Goal: Task Accomplishment & Management: Complete application form

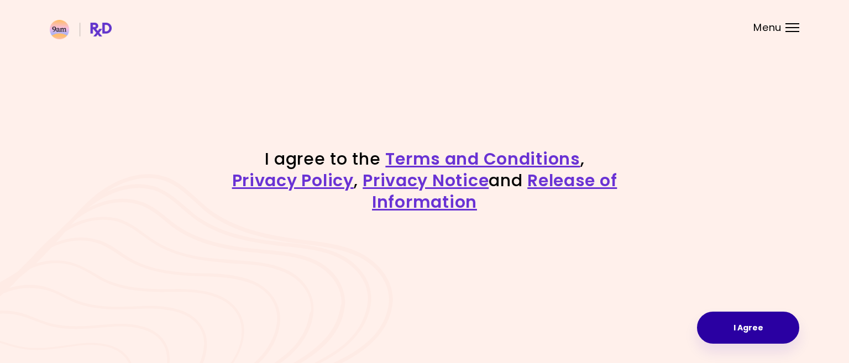
click at [733, 325] on button "I Agree" at bounding box center [748, 328] width 102 height 32
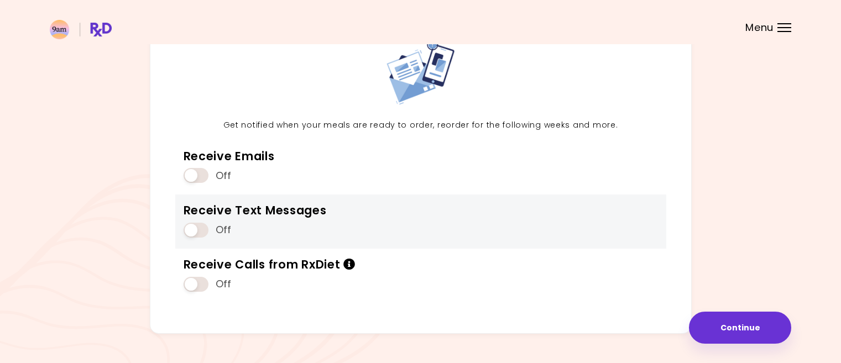
scroll to position [99, 0]
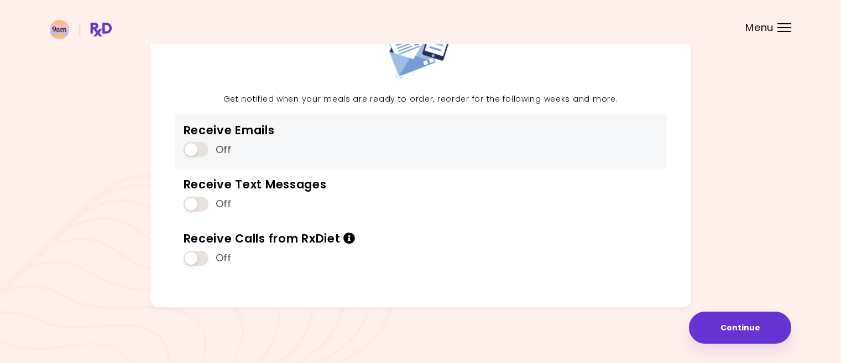
click at [220, 149] on span "Off" at bounding box center [224, 150] width 16 height 13
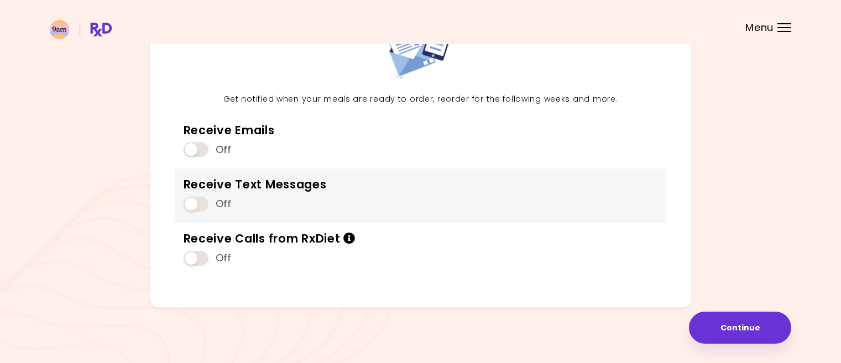
scroll to position [0, 0]
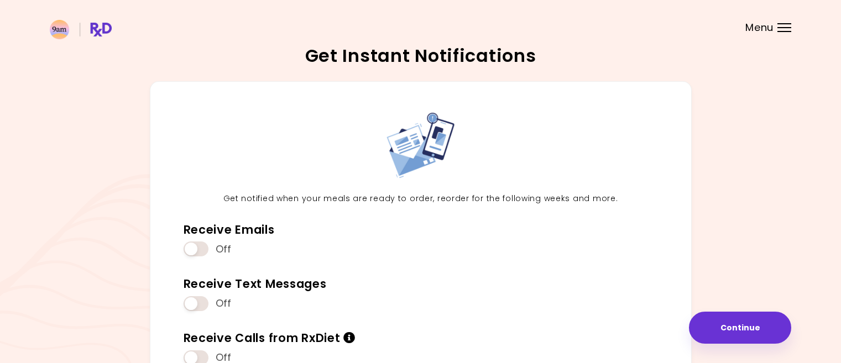
click at [784, 28] on div at bounding box center [784, 27] width 14 height 1
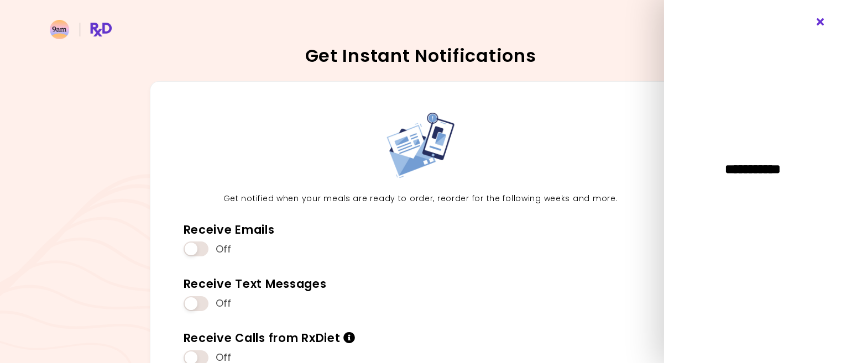
click at [821, 20] on icon "Close" at bounding box center [820, 22] width 11 height 8
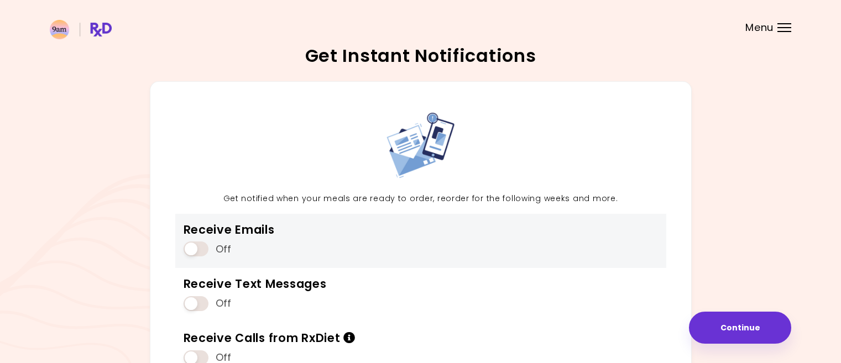
click at [223, 232] on div "Receive Emails" at bounding box center [229, 229] width 91 height 15
click at [223, 250] on span "Off" at bounding box center [224, 249] width 16 height 13
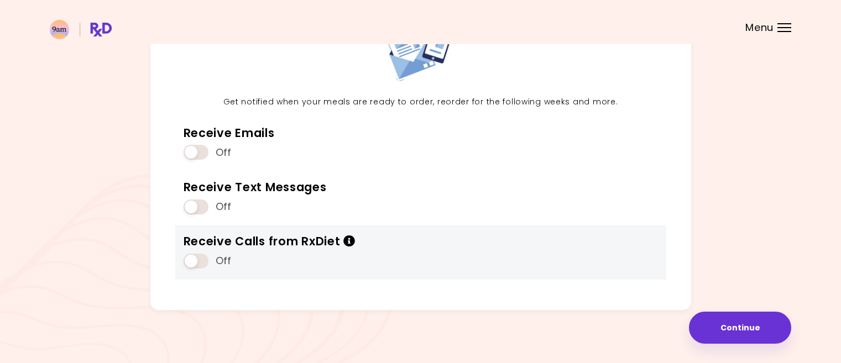
scroll to position [99, 0]
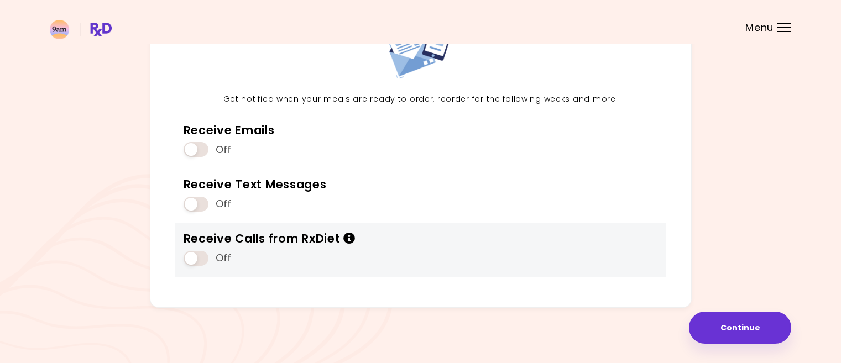
click at [217, 258] on span "Off" at bounding box center [224, 258] width 16 height 13
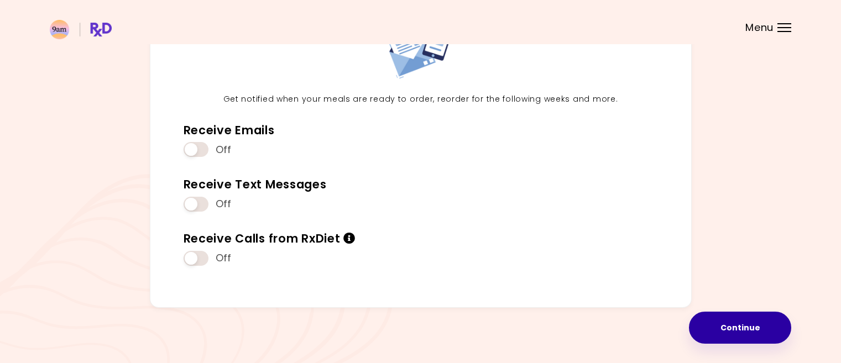
click at [740, 324] on button "Continue" at bounding box center [740, 328] width 102 height 32
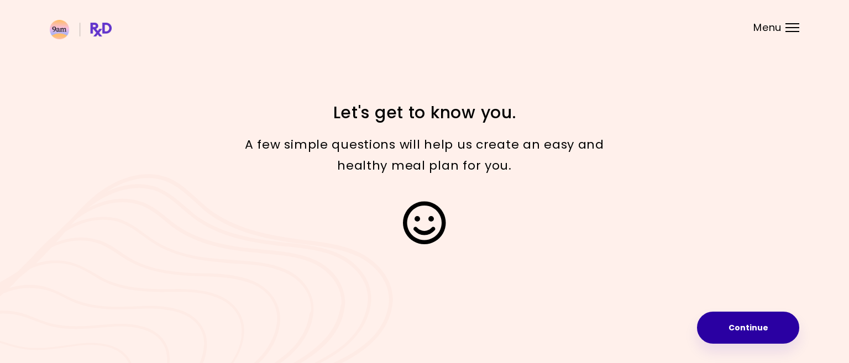
click at [762, 331] on button "Continue" at bounding box center [748, 328] width 102 height 32
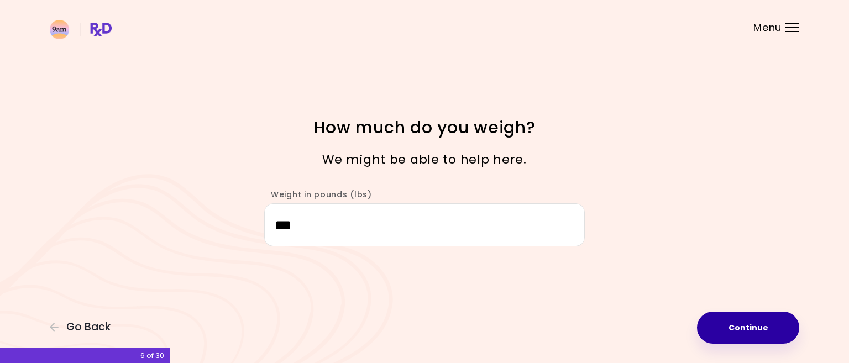
drag, startPoint x: 751, startPoint y: 325, endPoint x: 736, endPoint y: 322, distance: 15.3
click at [750, 326] on button "Continue" at bounding box center [748, 328] width 102 height 32
select select "****"
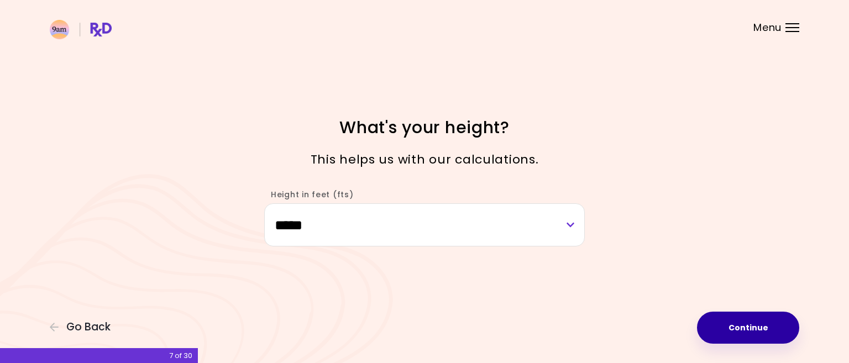
click at [745, 327] on button "Continue" at bounding box center [748, 328] width 102 height 32
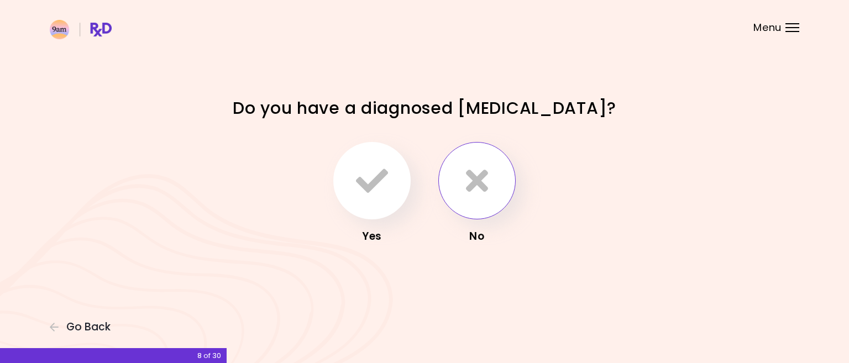
click at [474, 186] on icon "button" at bounding box center [477, 181] width 22 height 32
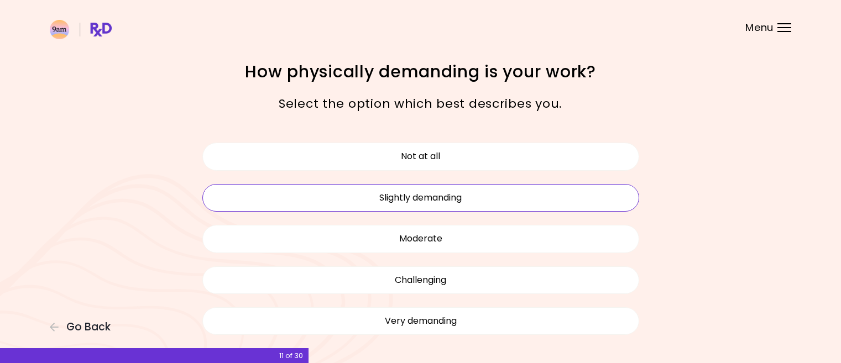
click at [440, 200] on button "Slightly demanding" at bounding box center [420, 198] width 437 height 28
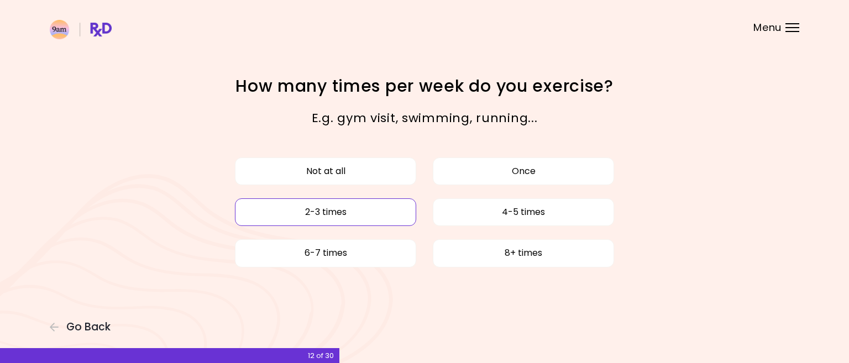
click at [332, 209] on button "2-3 times" at bounding box center [325, 212] width 181 height 28
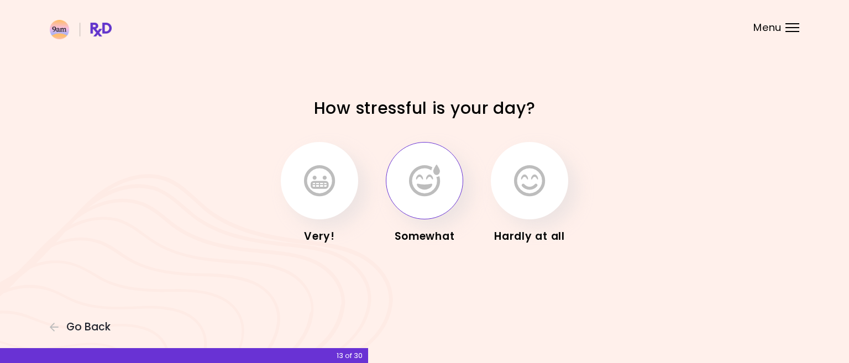
click at [422, 192] on icon "button" at bounding box center [424, 181] width 31 height 32
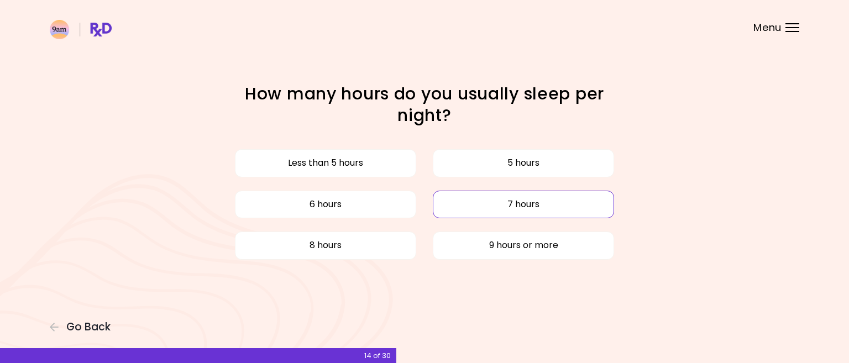
click at [526, 202] on button "7 hours" at bounding box center [523, 205] width 181 height 28
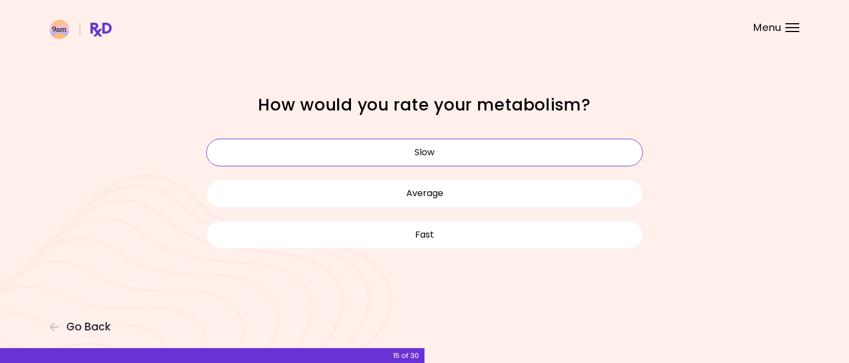
click at [433, 149] on button "Slow" at bounding box center [424, 153] width 437 height 28
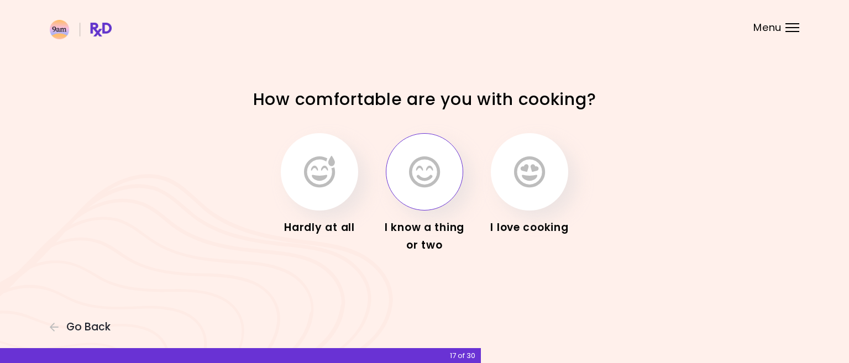
click at [416, 178] on icon "button" at bounding box center [424, 172] width 31 height 32
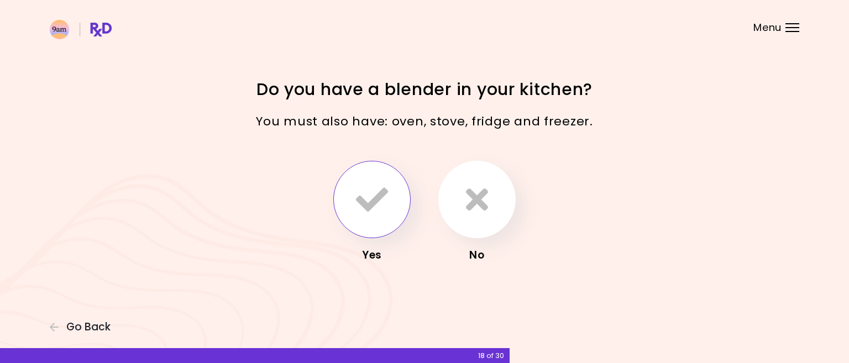
click at [371, 203] on icon "button" at bounding box center [372, 200] width 32 height 32
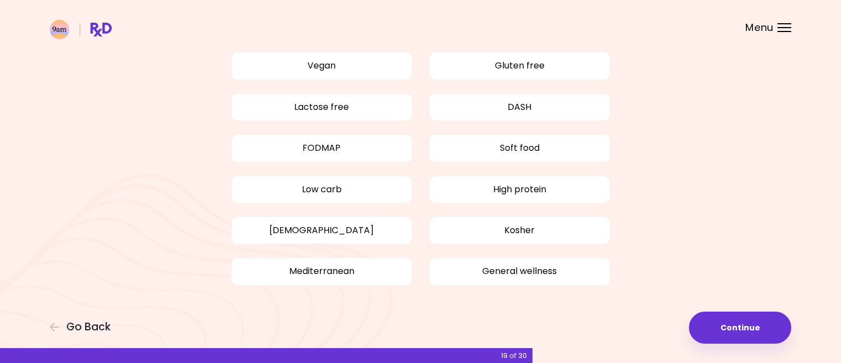
scroll to position [98, 0]
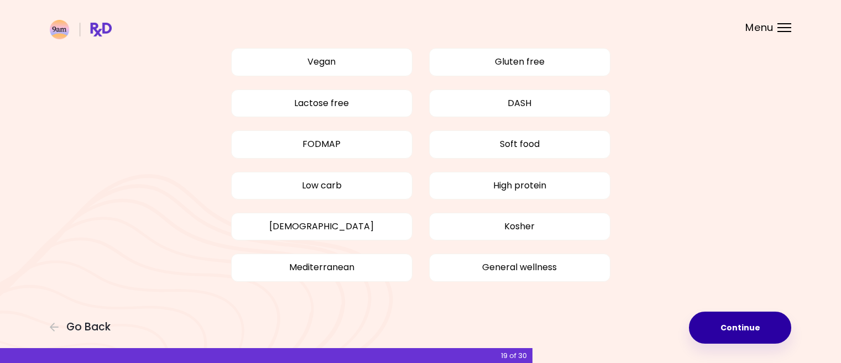
click at [735, 321] on button "Continue" at bounding box center [740, 328] width 102 height 32
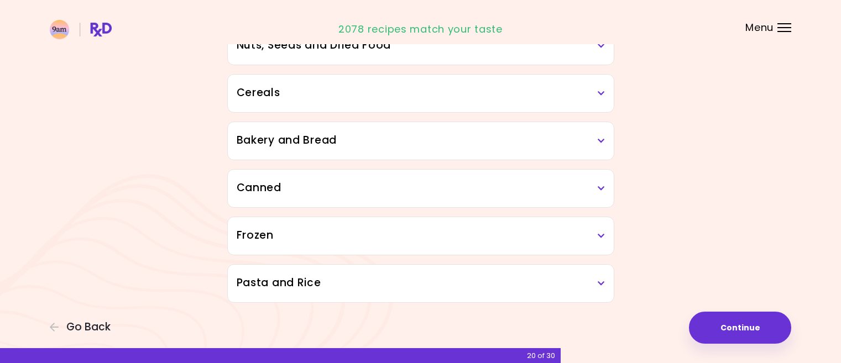
scroll to position [612, 0]
click at [733, 327] on button "Continue" at bounding box center [740, 328] width 102 height 32
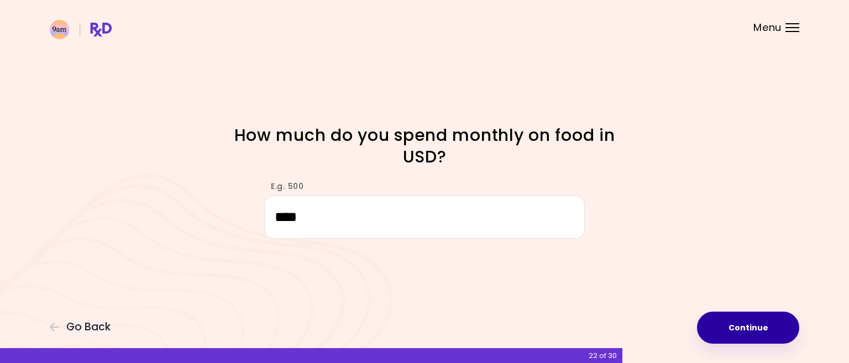
type input "****"
click at [749, 322] on button "Continue" at bounding box center [748, 328] width 102 height 32
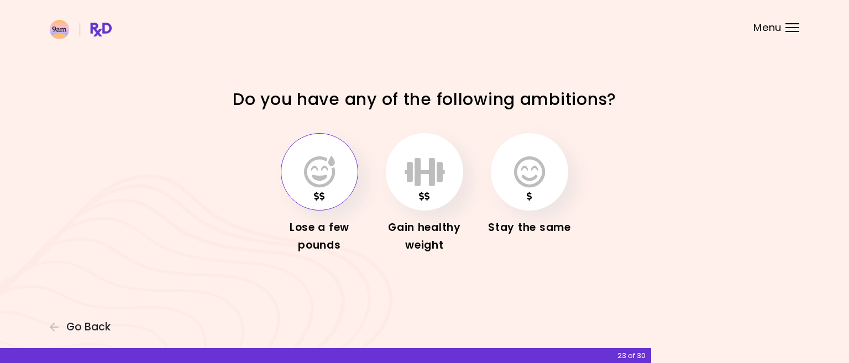
click at [315, 180] on icon "button" at bounding box center [319, 172] width 31 height 32
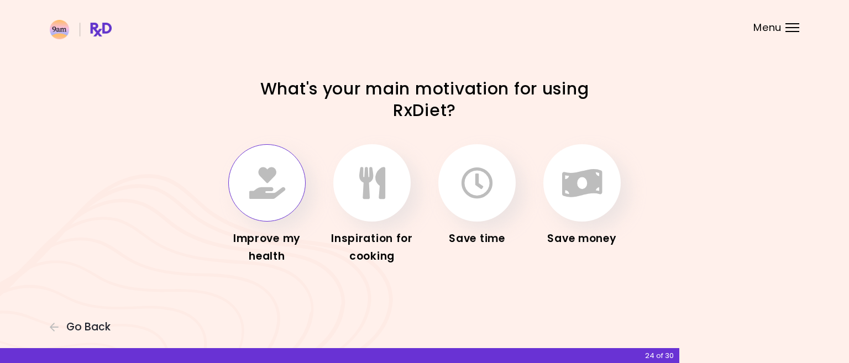
click at [268, 191] on icon "button" at bounding box center [267, 183] width 36 height 32
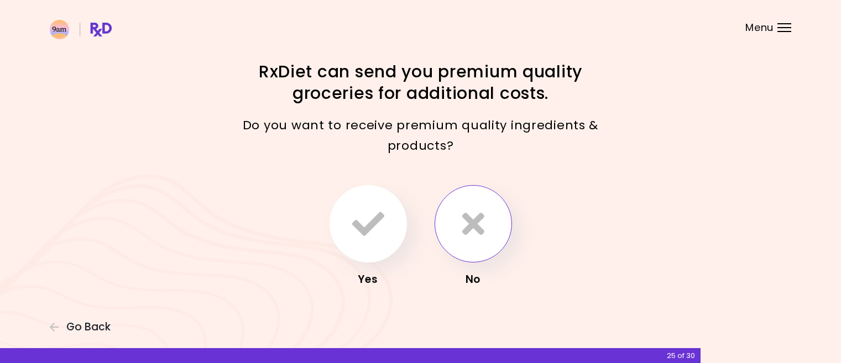
click at [479, 227] on icon "button" at bounding box center [473, 224] width 22 height 32
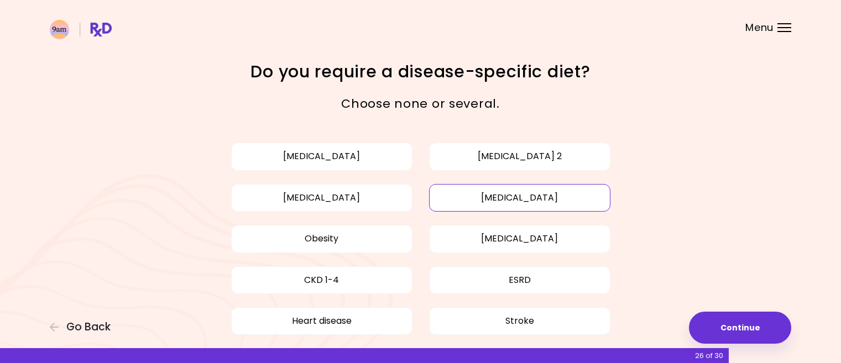
click at [523, 196] on button "[MEDICAL_DATA]" at bounding box center [519, 198] width 181 height 28
click at [323, 239] on button "Obesity" at bounding box center [321, 239] width 181 height 28
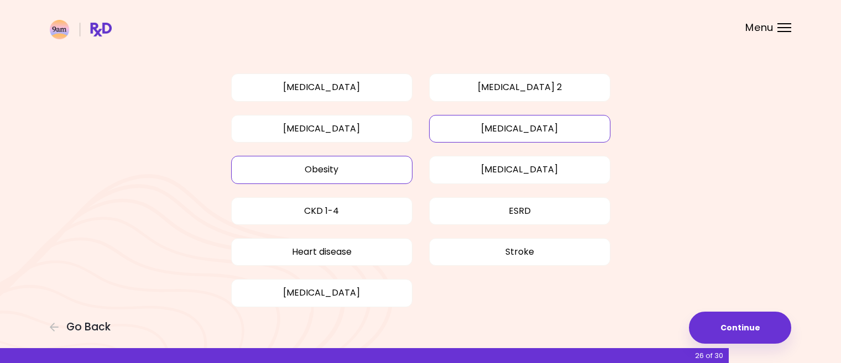
scroll to position [95, 0]
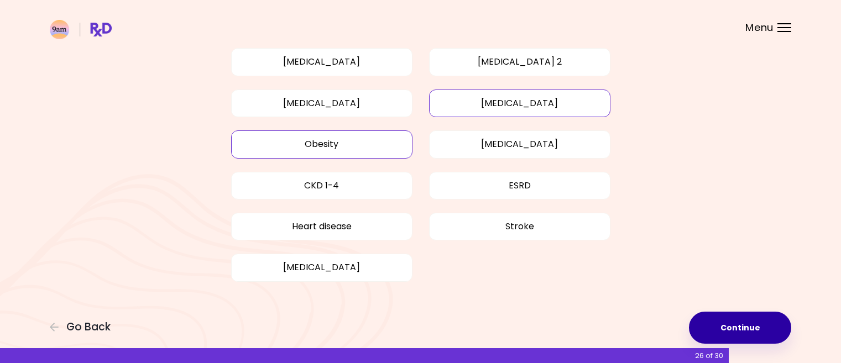
click at [721, 323] on button "Continue" at bounding box center [740, 328] width 102 height 32
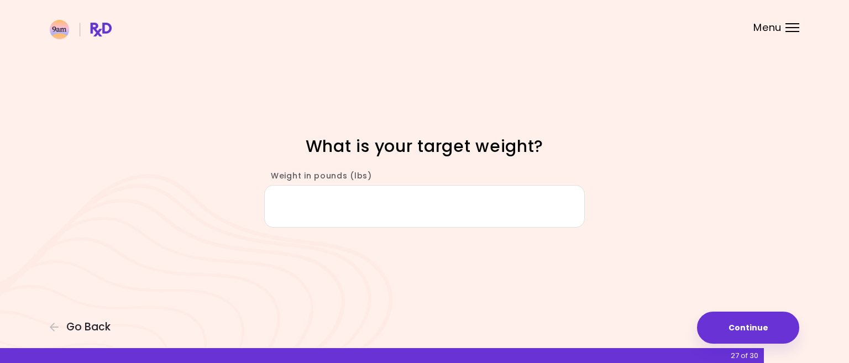
click at [348, 210] on input "Weight in pounds (lbs)" at bounding box center [424, 206] width 321 height 43
type input "***"
click at [736, 321] on button "Continue" at bounding box center [748, 328] width 102 height 32
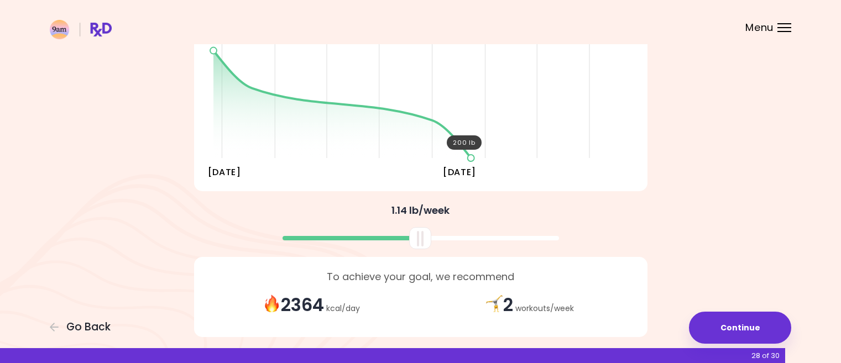
scroll to position [209, 0]
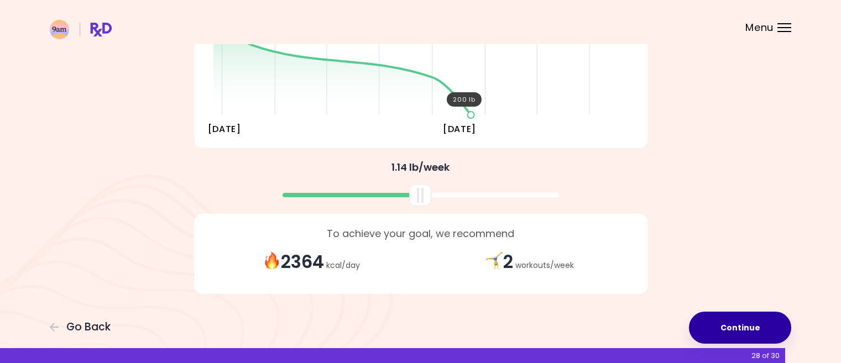
click at [749, 324] on button "Continue" at bounding box center [740, 328] width 102 height 32
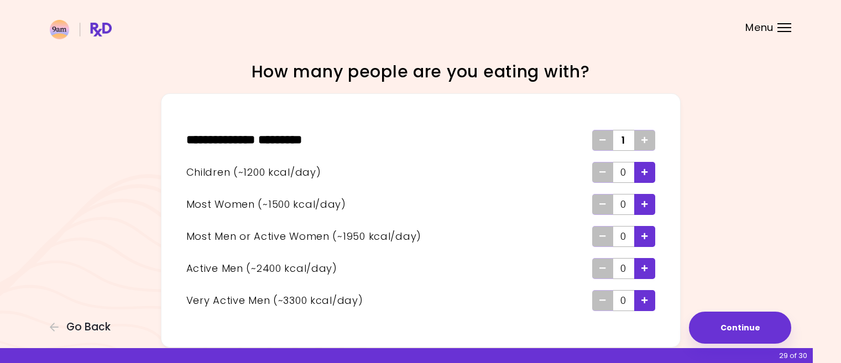
click at [645, 171] on icon "Add - Child" at bounding box center [644, 172] width 7 height 7
click at [642, 205] on icon "Add - Woman" at bounding box center [644, 204] width 7 height 7
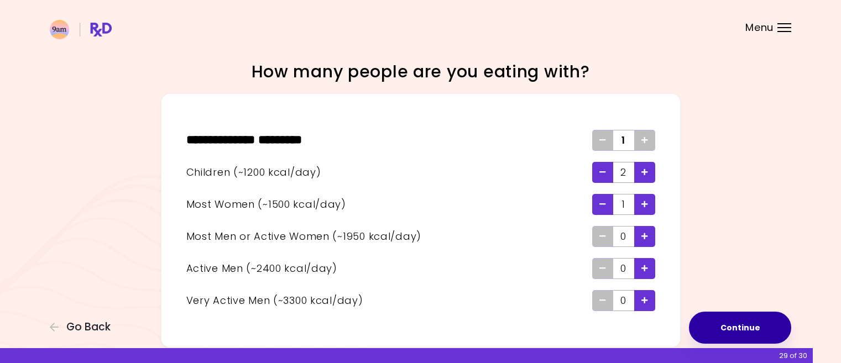
click at [738, 328] on button "Continue" at bounding box center [740, 328] width 102 height 32
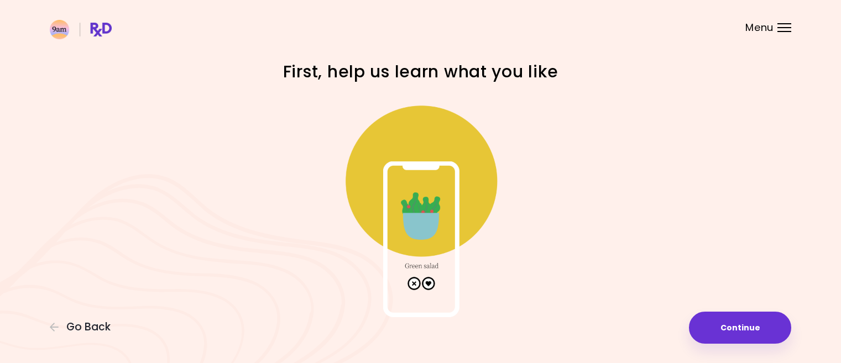
click at [428, 282] on img at bounding box center [420, 206] width 221 height 221
click at [741, 326] on button "Continue" at bounding box center [740, 328] width 102 height 32
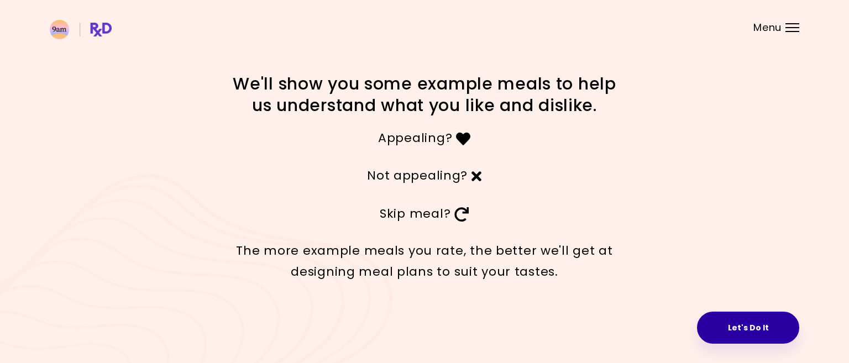
click at [746, 322] on button "Let's Do It" at bounding box center [748, 328] width 102 height 32
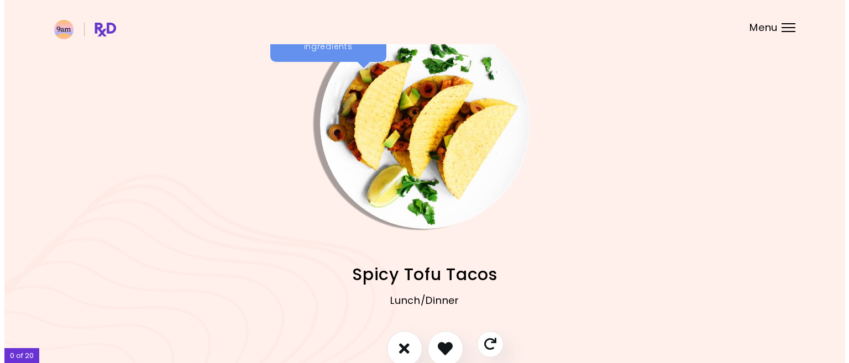
scroll to position [55, 0]
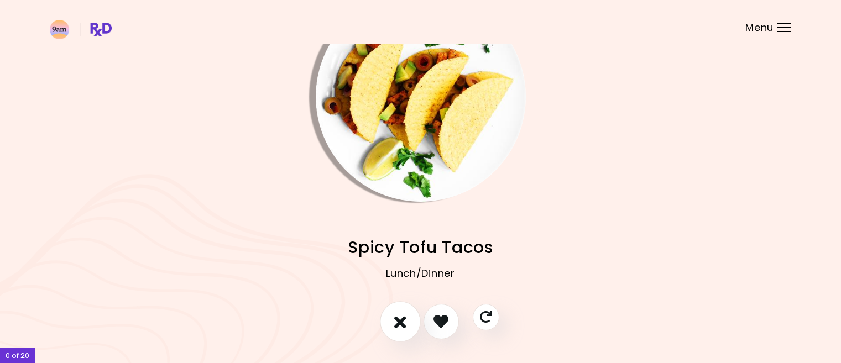
click at [402, 319] on icon "I don't like this recipe" at bounding box center [400, 321] width 12 height 17
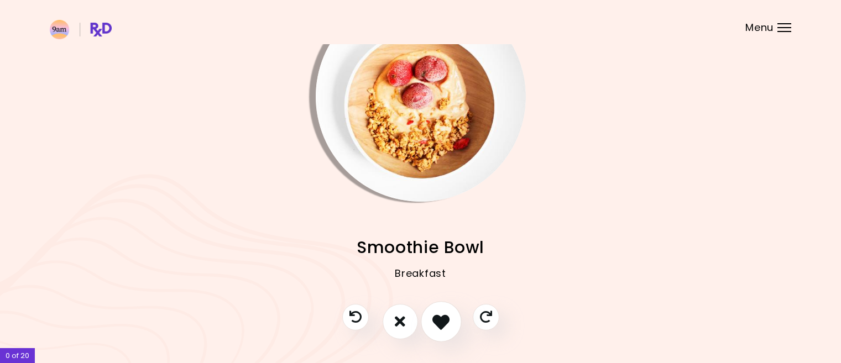
click at [439, 319] on icon "I like this recipe" at bounding box center [440, 321] width 17 height 17
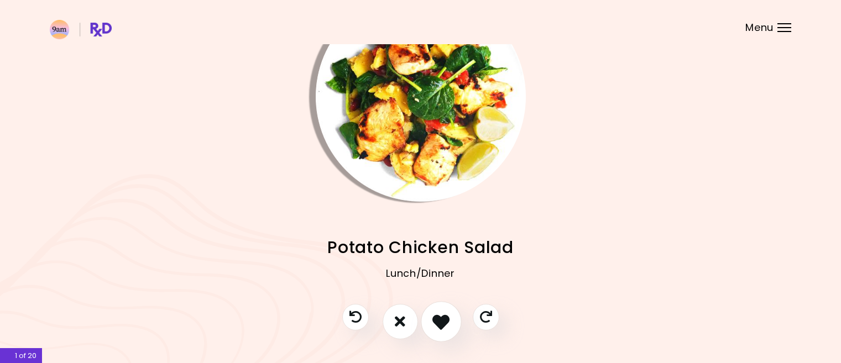
click at [441, 319] on icon "I like this recipe" at bounding box center [440, 321] width 17 height 17
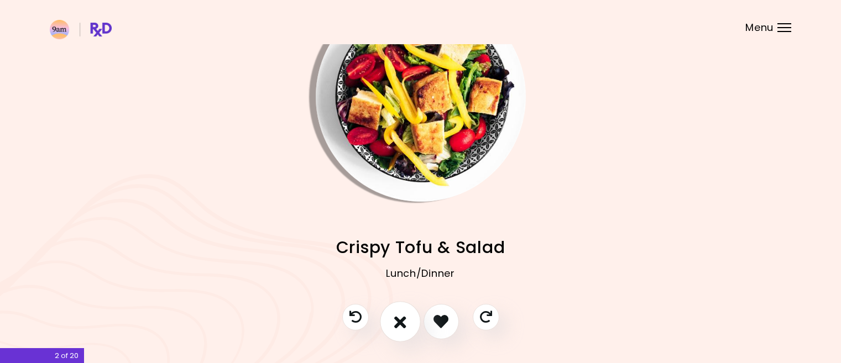
click at [405, 321] on icon "I don't like this recipe" at bounding box center [400, 321] width 12 height 17
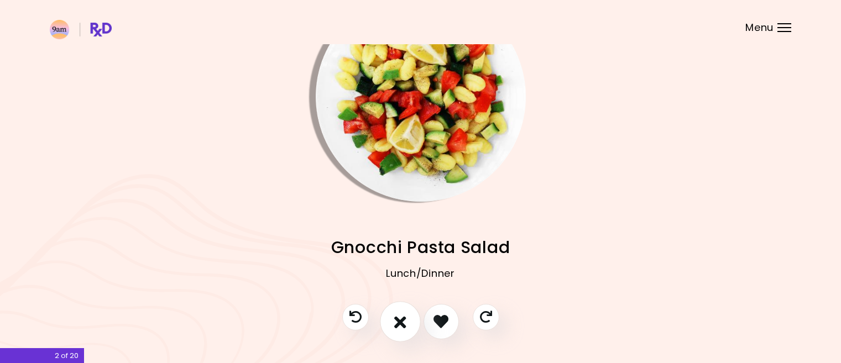
click at [403, 321] on icon "I don't like this recipe" at bounding box center [400, 321] width 12 height 17
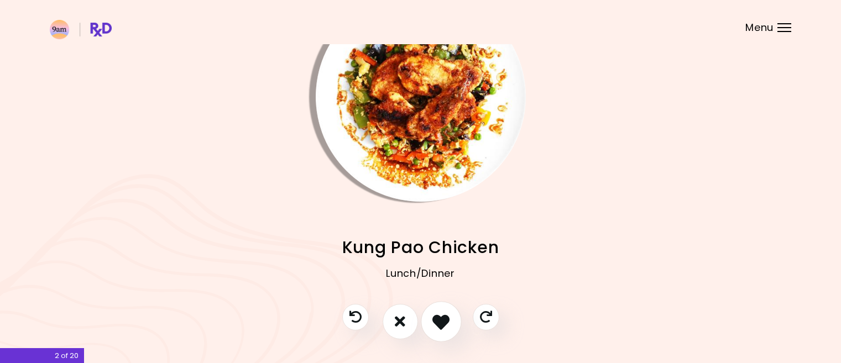
click at [446, 319] on icon "I like this recipe" at bounding box center [440, 321] width 17 height 17
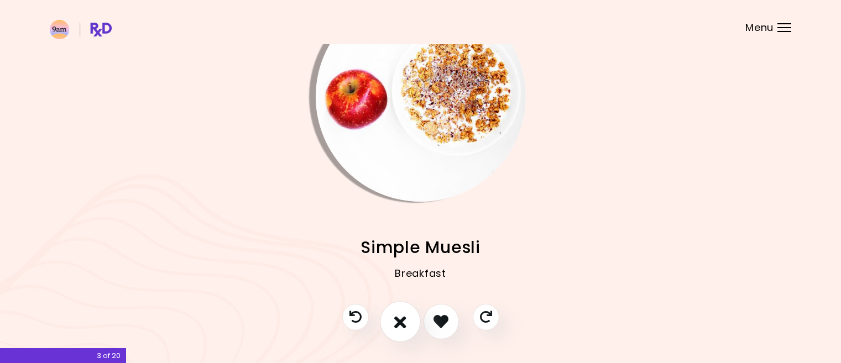
click at [401, 317] on icon "I don't like this recipe" at bounding box center [400, 321] width 12 height 17
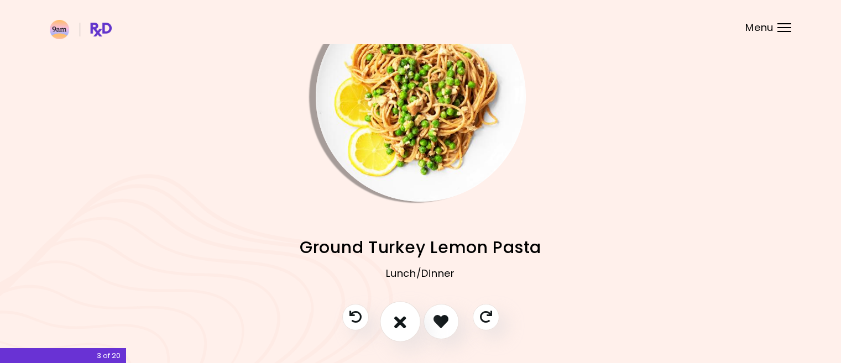
click at [400, 317] on icon "I don't like this recipe" at bounding box center [400, 321] width 12 height 17
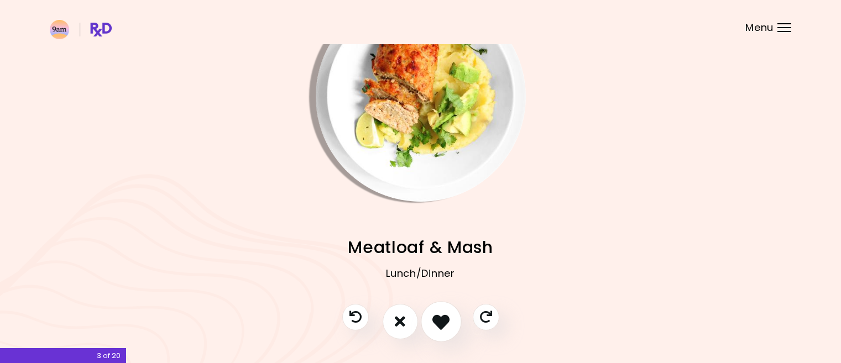
click at [445, 316] on icon "I like this recipe" at bounding box center [440, 321] width 17 height 17
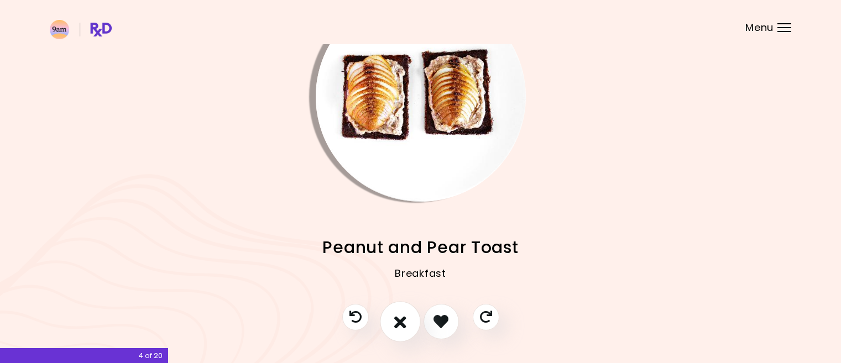
click at [400, 320] on icon "I don't like this recipe" at bounding box center [400, 321] width 12 height 17
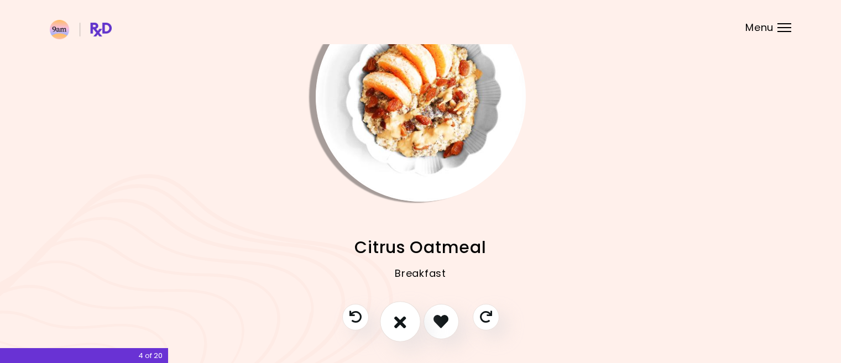
click at [400, 320] on icon "I don't like this recipe" at bounding box center [400, 321] width 12 height 17
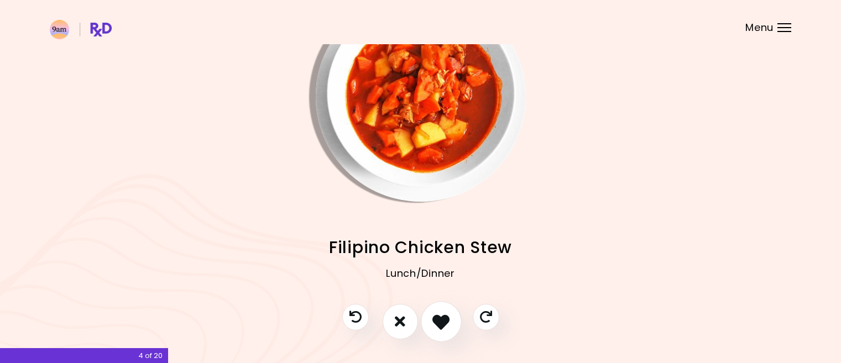
click at [442, 320] on icon "I like this recipe" at bounding box center [440, 321] width 17 height 17
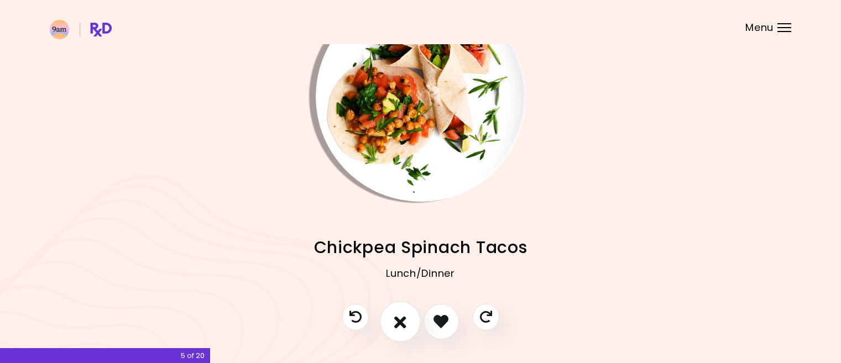
click at [404, 319] on icon "I don't like this recipe" at bounding box center [400, 321] width 12 height 17
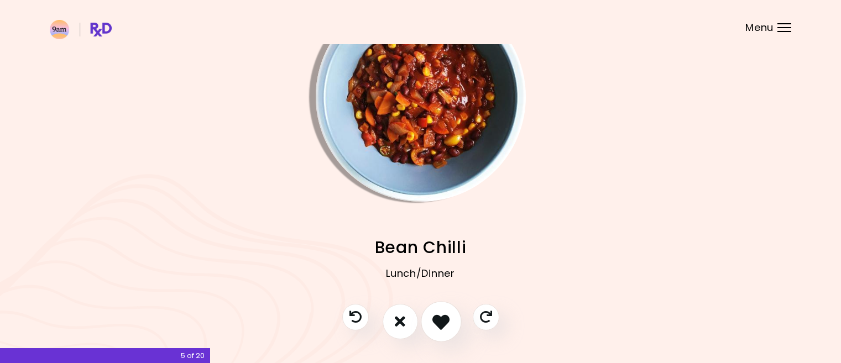
click at [438, 318] on icon "I like this recipe" at bounding box center [440, 321] width 17 height 17
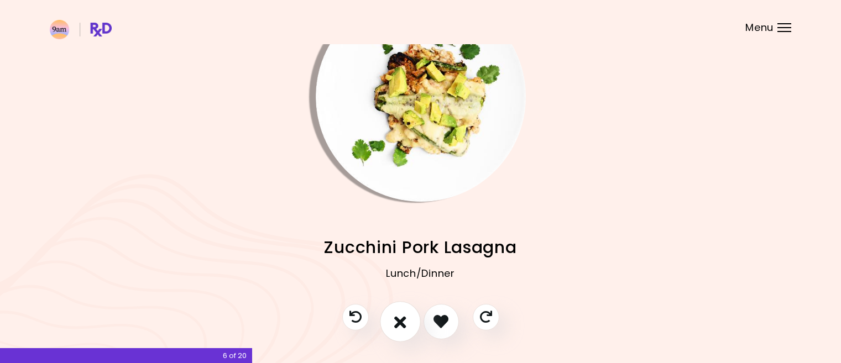
click at [399, 321] on icon "I don't like this recipe" at bounding box center [400, 321] width 12 height 17
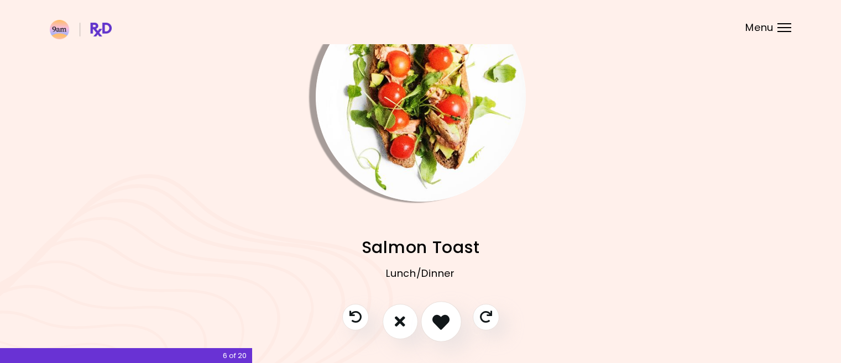
click at [438, 321] on icon "I like this recipe" at bounding box center [440, 321] width 17 height 17
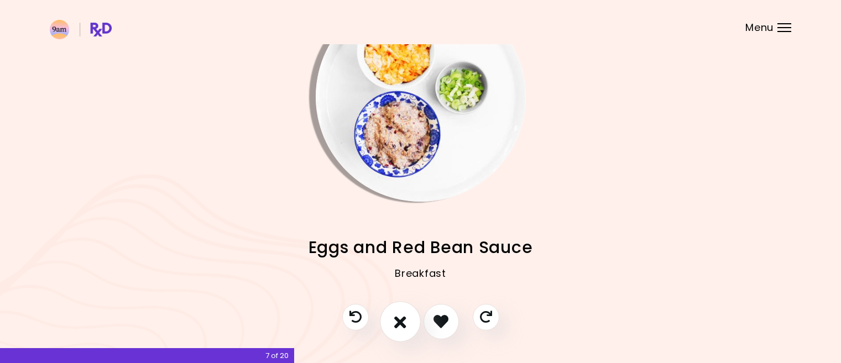
click at [401, 322] on icon "I don't like this recipe" at bounding box center [400, 321] width 12 height 17
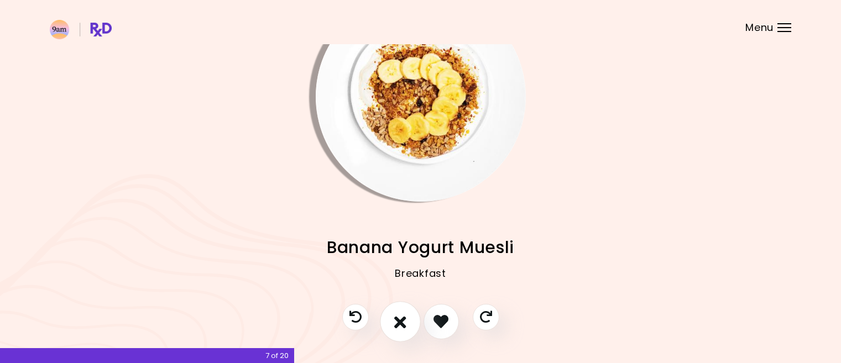
click at [401, 322] on icon "I don't like this recipe" at bounding box center [400, 321] width 12 height 17
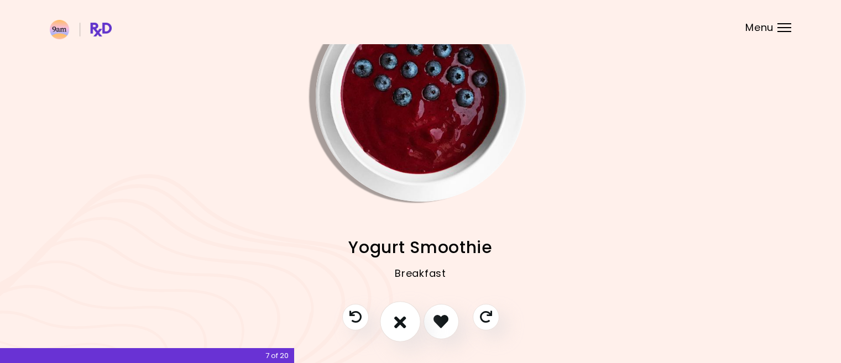
click at [401, 322] on icon "I don't like this recipe" at bounding box center [400, 321] width 12 height 17
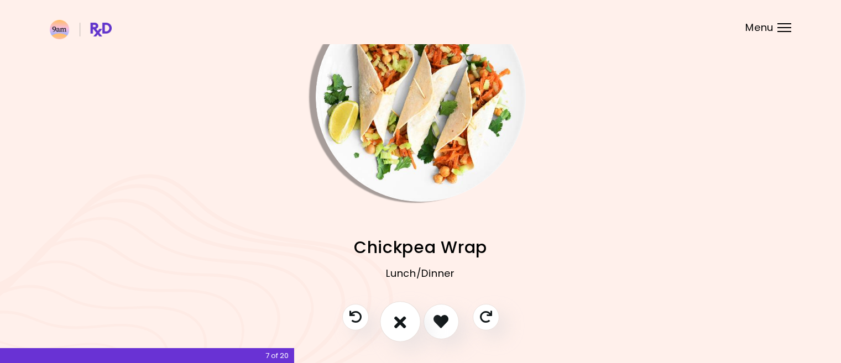
click at [401, 322] on icon "I don't like this recipe" at bounding box center [400, 321] width 12 height 17
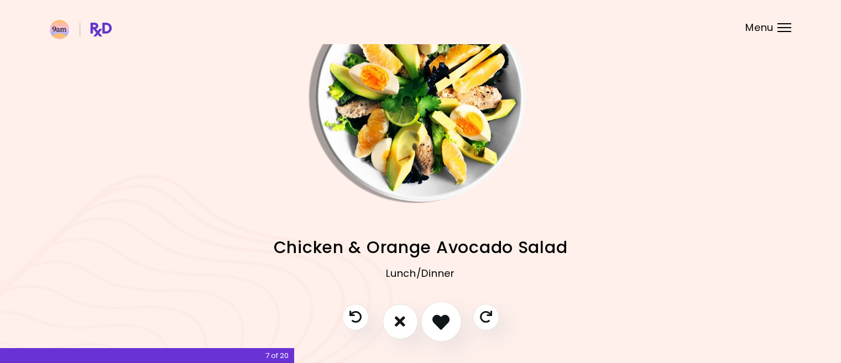
click at [441, 321] on icon "I like this recipe" at bounding box center [440, 321] width 17 height 17
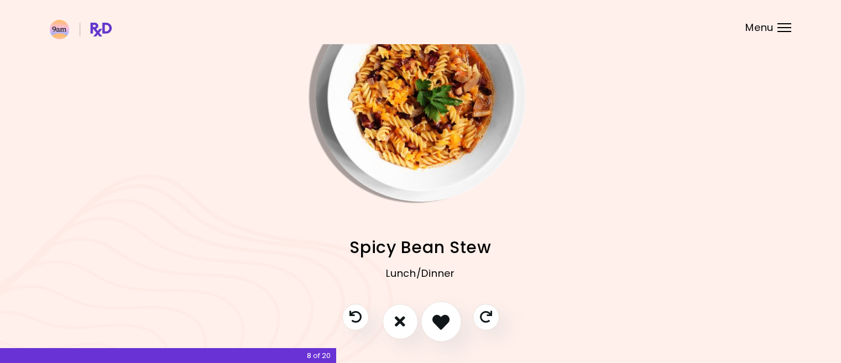
click at [441, 321] on icon "I like this recipe" at bounding box center [440, 321] width 17 height 17
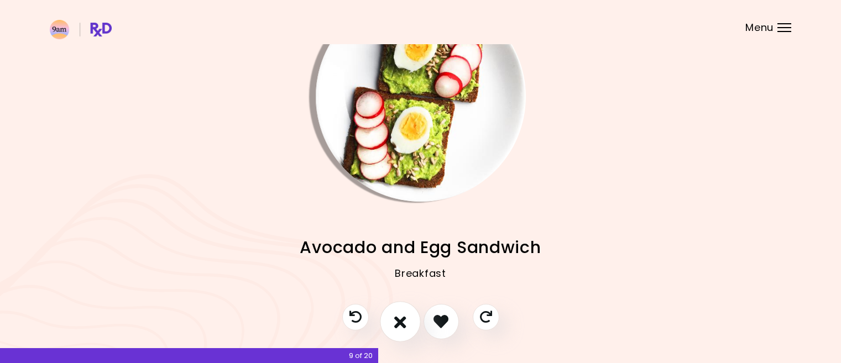
click at [401, 321] on icon "I don't like this recipe" at bounding box center [400, 321] width 12 height 17
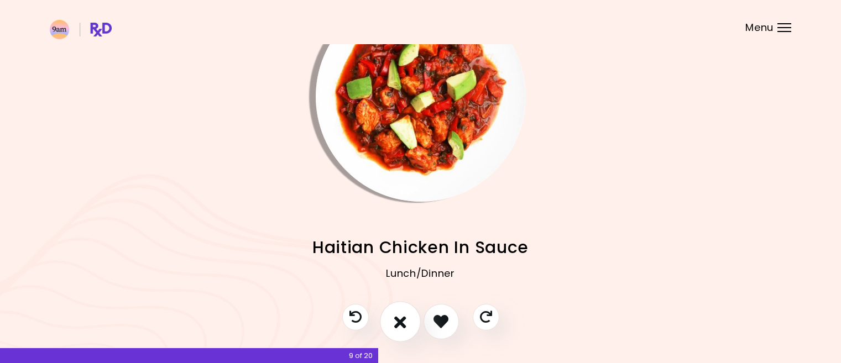
click at [394, 319] on button "I don't like this recipe" at bounding box center [400, 321] width 41 height 41
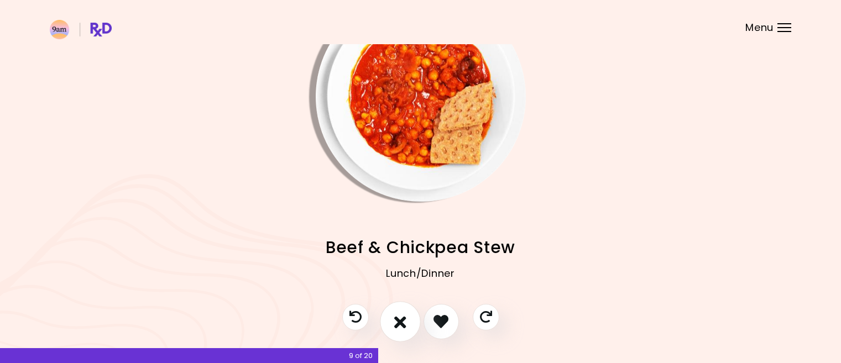
click at [397, 318] on icon "I don't like this recipe" at bounding box center [400, 321] width 12 height 17
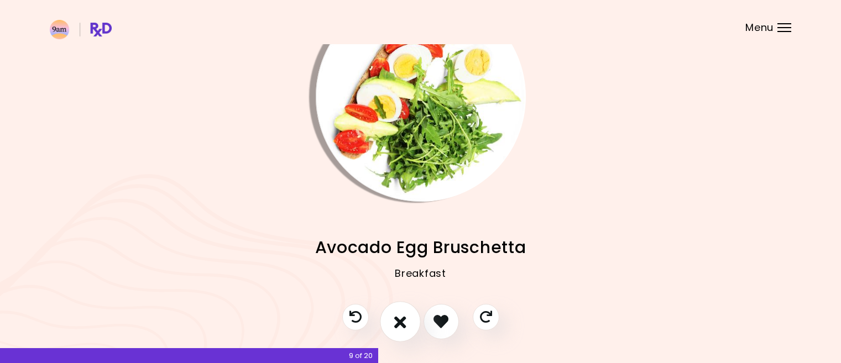
click at [397, 318] on icon "I don't like this recipe" at bounding box center [400, 321] width 12 height 17
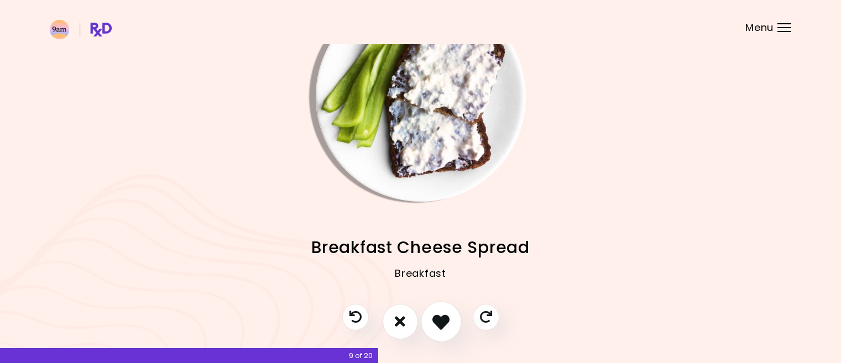
click at [444, 318] on icon "I like this recipe" at bounding box center [440, 321] width 17 height 17
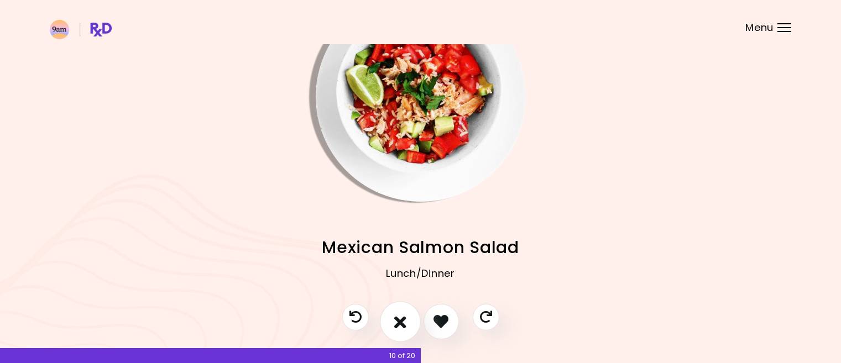
click at [403, 321] on icon "I don't like this recipe" at bounding box center [400, 321] width 12 height 17
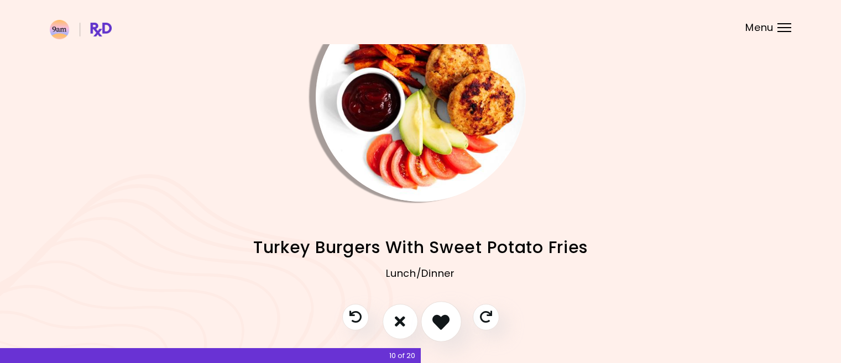
click at [436, 318] on icon "I like this recipe" at bounding box center [440, 321] width 17 height 17
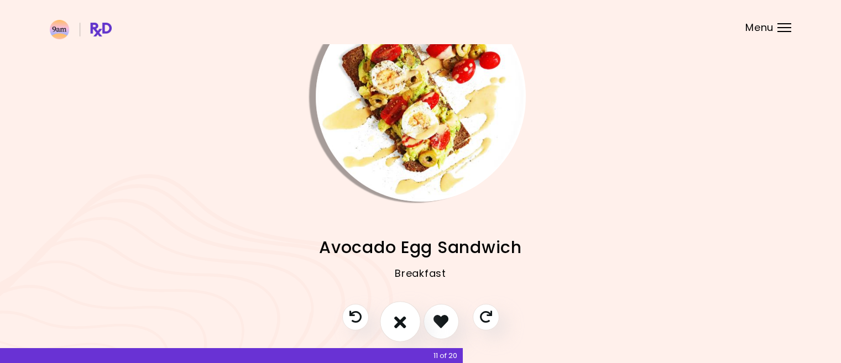
click at [402, 320] on icon "I don't like this recipe" at bounding box center [400, 321] width 12 height 17
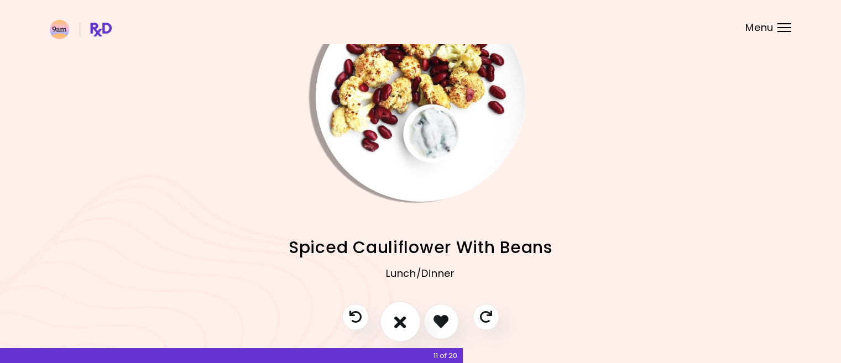
click at [402, 320] on icon "I don't like this recipe" at bounding box center [400, 321] width 12 height 17
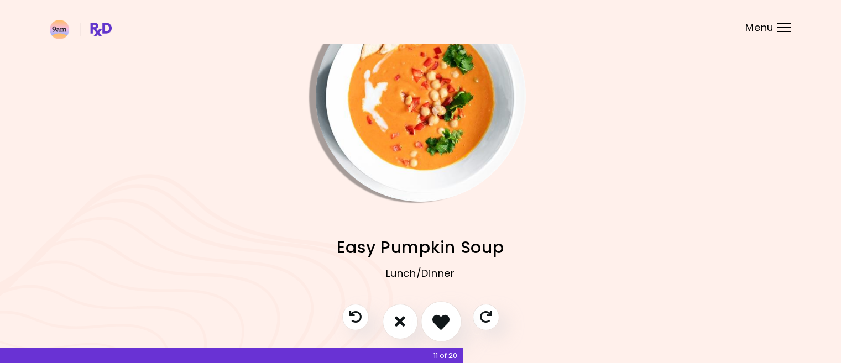
click at [439, 317] on icon "I like this recipe" at bounding box center [440, 321] width 17 height 17
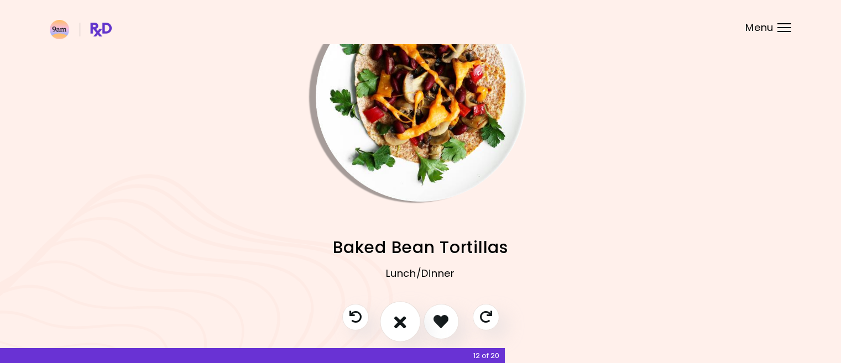
click at [404, 320] on icon "I don't like this recipe" at bounding box center [400, 321] width 12 height 17
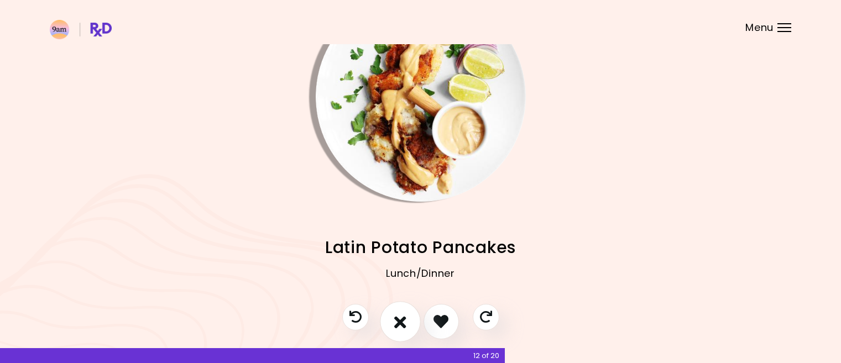
click at [404, 320] on icon "I don't like this recipe" at bounding box center [400, 321] width 12 height 17
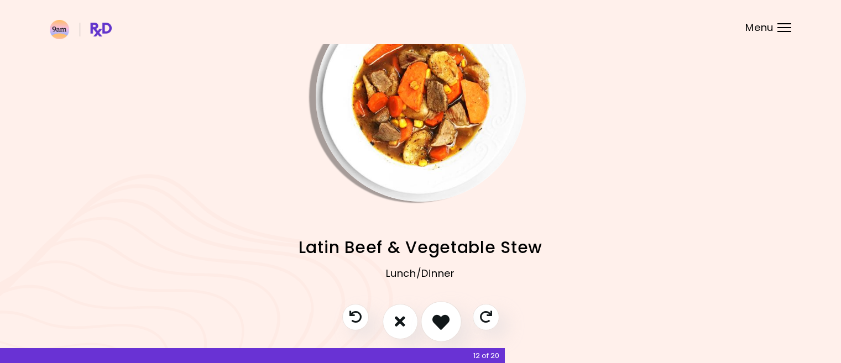
click at [441, 319] on icon "I like this recipe" at bounding box center [440, 321] width 17 height 17
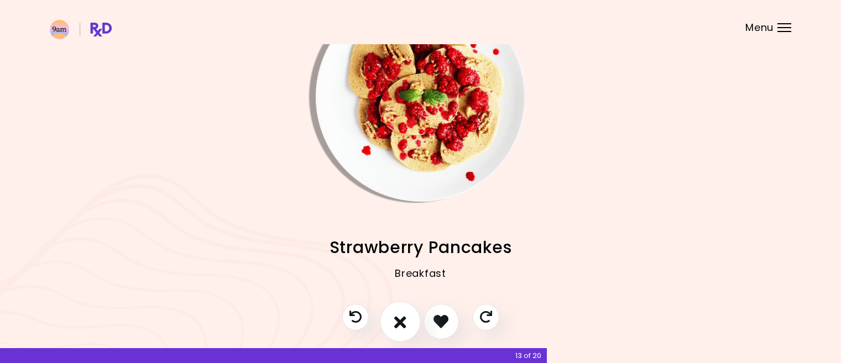
click at [394, 321] on icon "I don't like this recipe" at bounding box center [400, 321] width 12 height 17
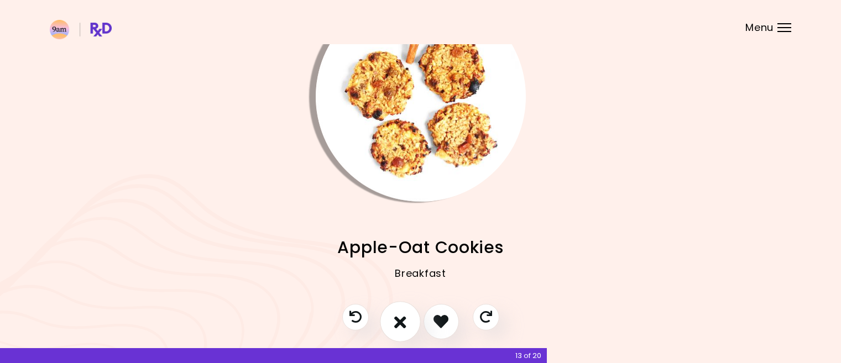
click at [404, 321] on icon "I don't like this recipe" at bounding box center [400, 321] width 12 height 17
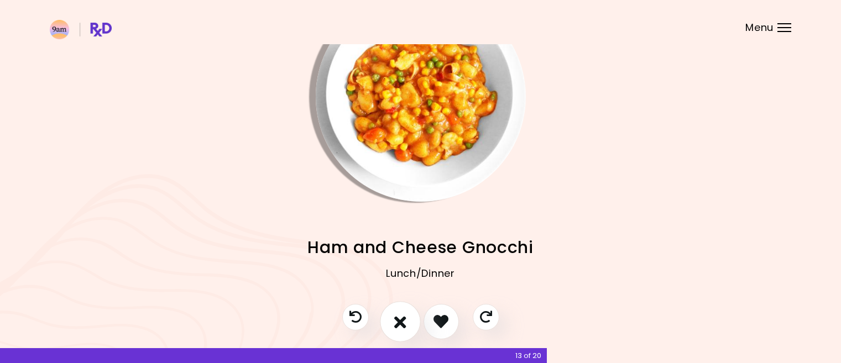
click at [404, 321] on icon "I don't like this recipe" at bounding box center [400, 321] width 12 height 17
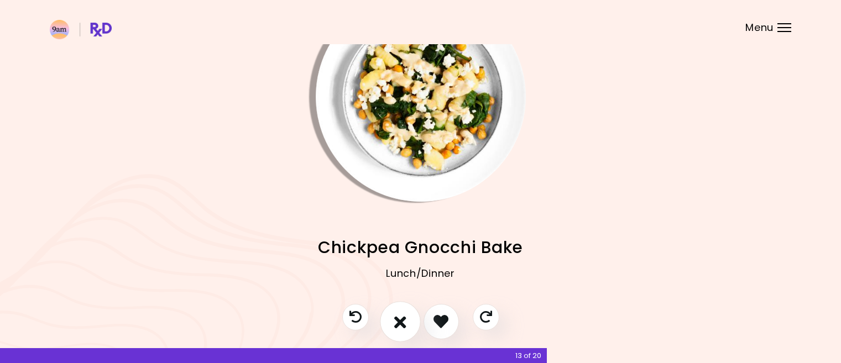
click at [404, 321] on icon "I don't like this recipe" at bounding box center [400, 321] width 12 height 17
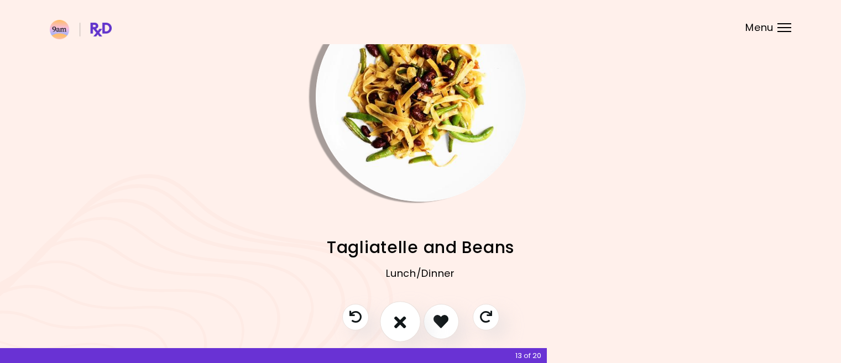
click at [405, 321] on icon "I don't like this recipe" at bounding box center [400, 321] width 12 height 17
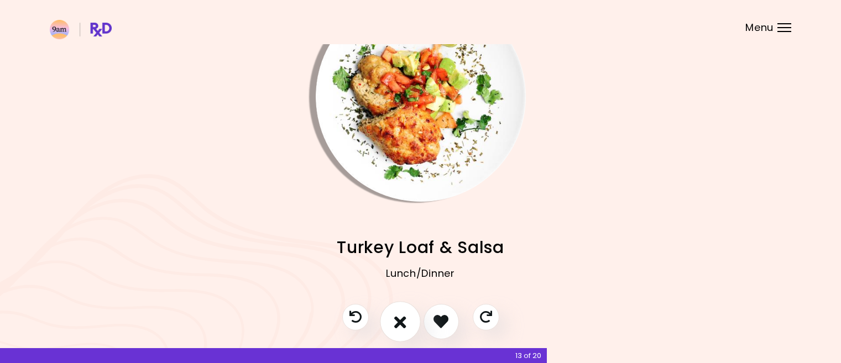
click at [405, 321] on icon "I don't like this recipe" at bounding box center [400, 321] width 12 height 17
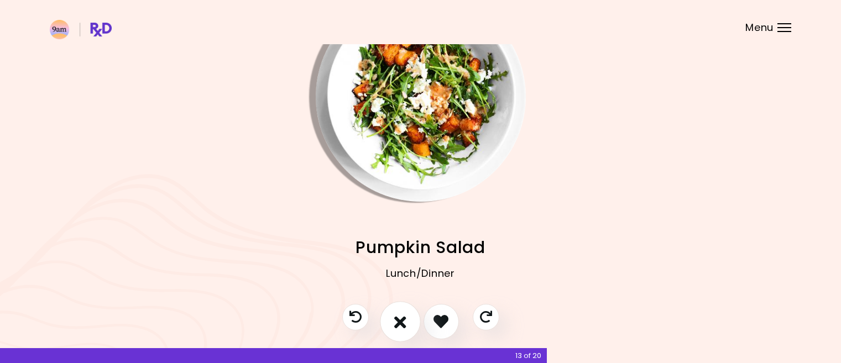
click at [405, 321] on icon "I don't like this recipe" at bounding box center [400, 321] width 12 height 17
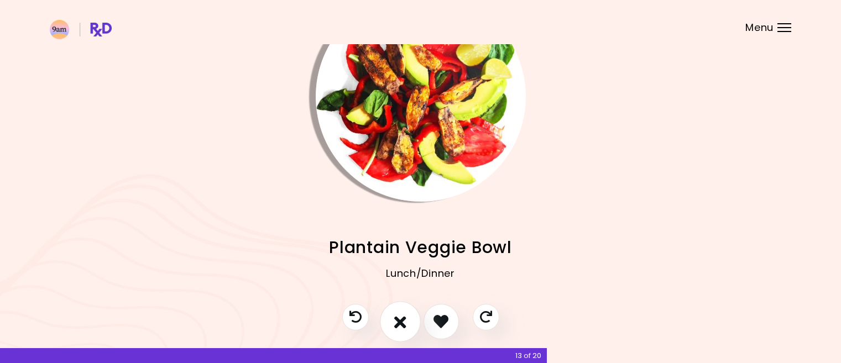
click at [405, 321] on icon "I don't like this recipe" at bounding box center [400, 321] width 12 height 17
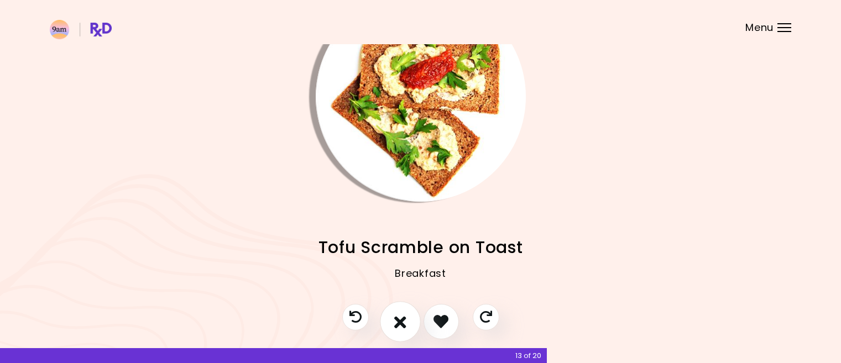
click at [405, 321] on icon "I don't like this recipe" at bounding box center [400, 321] width 12 height 17
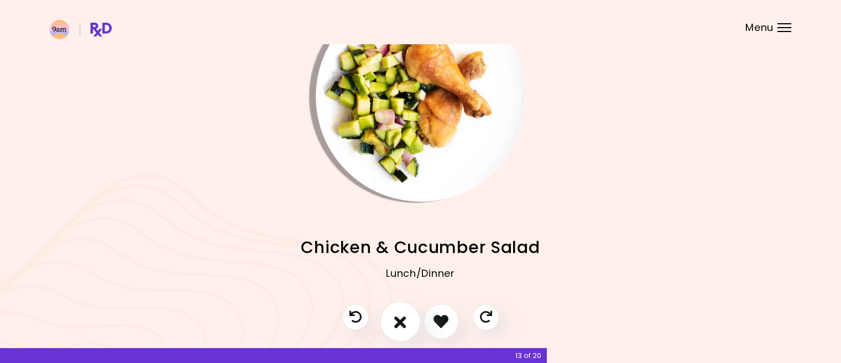
click at [405, 321] on icon "I don't like this recipe" at bounding box center [400, 321] width 12 height 17
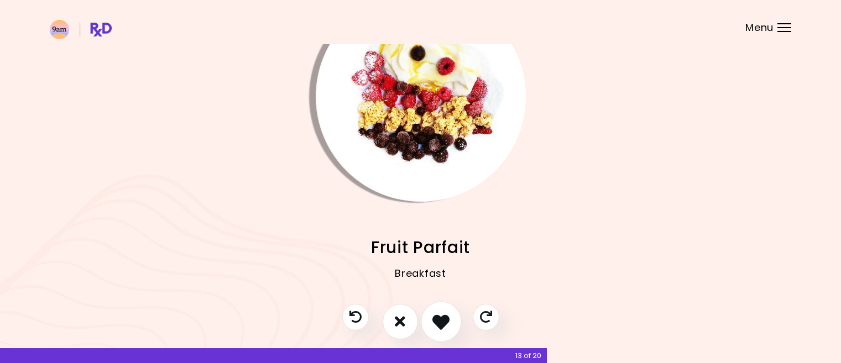
click at [448, 322] on icon "I like this recipe" at bounding box center [440, 321] width 17 height 17
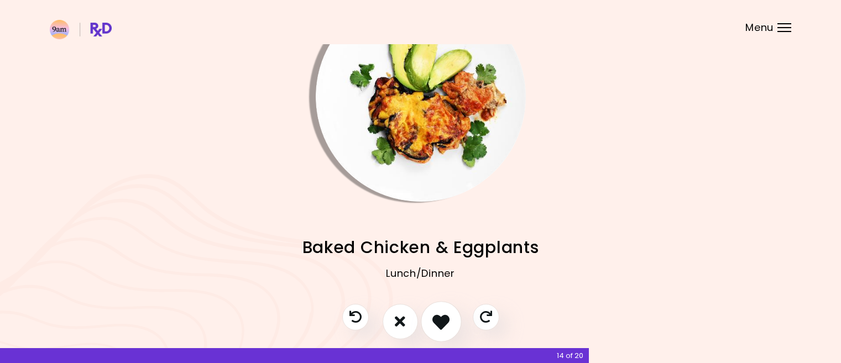
click at [444, 322] on icon "I like this recipe" at bounding box center [440, 321] width 17 height 17
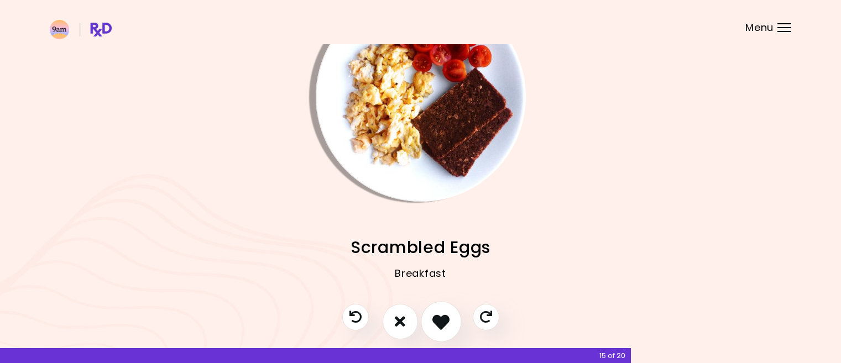
click at [444, 322] on icon "I like this recipe" at bounding box center [440, 321] width 17 height 17
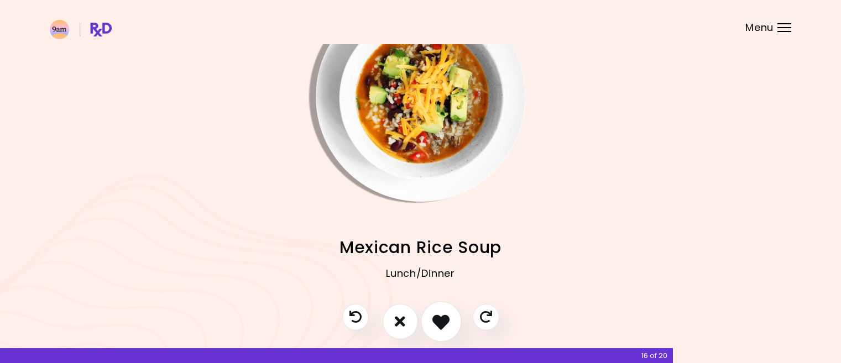
click at [445, 322] on icon "I like this recipe" at bounding box center [440, 321] width 17 height 17
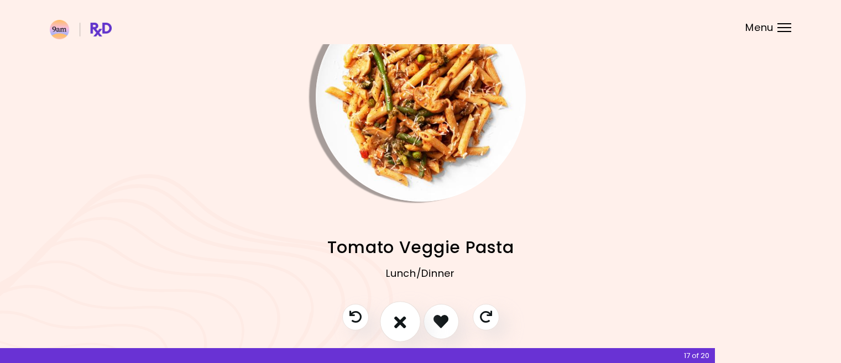
click at [395, 321] on icon "I don't like this recipe" at bounding box center [400, 321] width 12 height 17
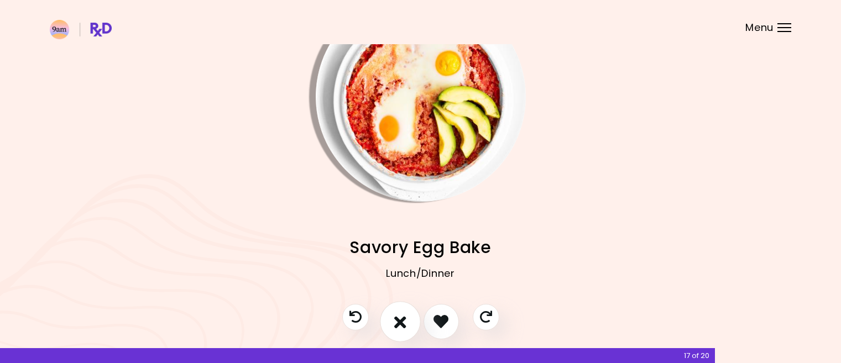
click at [396, 320] on icon "I don't like this recipe" at bounding box center [400, 321] width 12 height 17
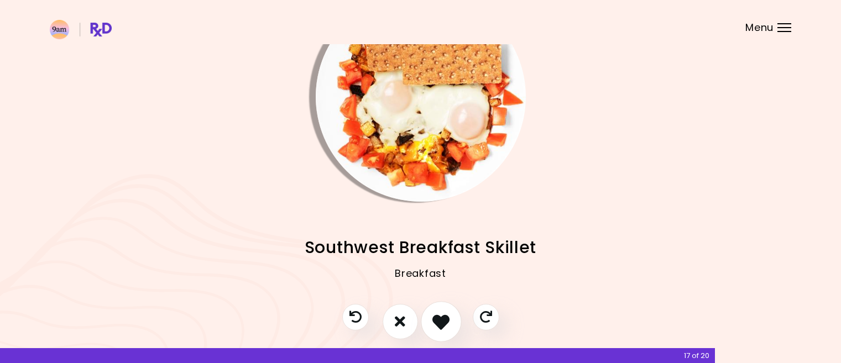
click at [439, 318] on icon "I like this recipe" at bounding box center [440, 321] width 17 height 17
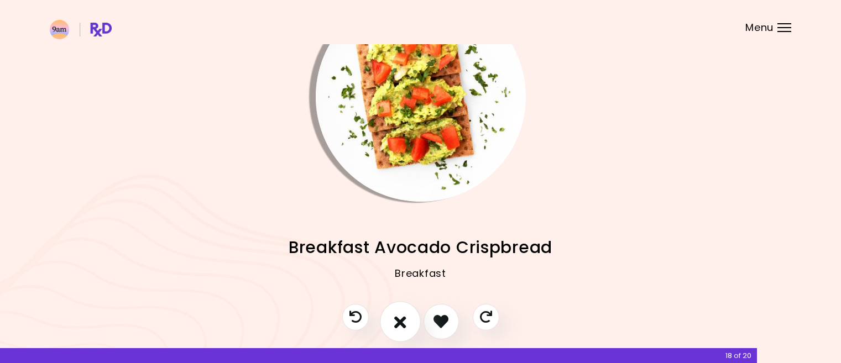
click at [404, 321] on icon "I don't like this recipe" at bounding box center [400, 321] width 12 height 17
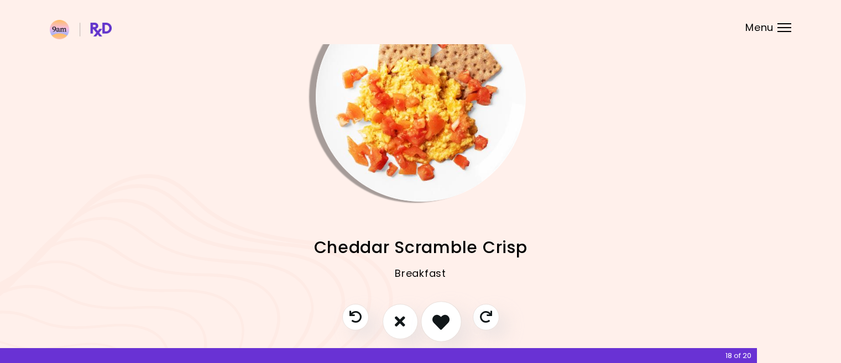
click at [436, 319] on icon "I like this recipe" at bounding box center [440, 321] width 17 height 17
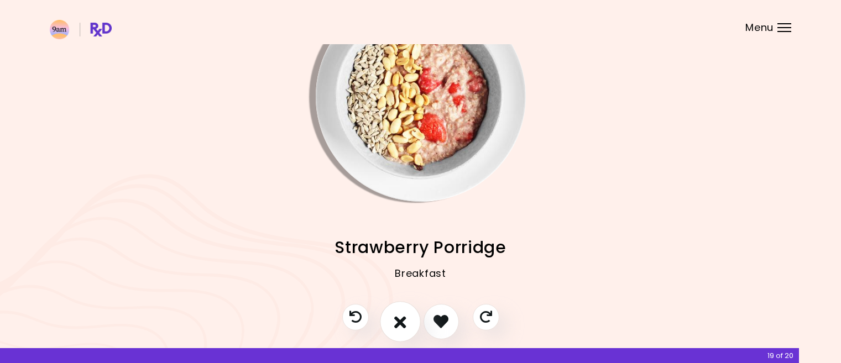
click at [401, 324] on icon "I don't like this recipe" at bounding box center [400, 321] width 12 height 17
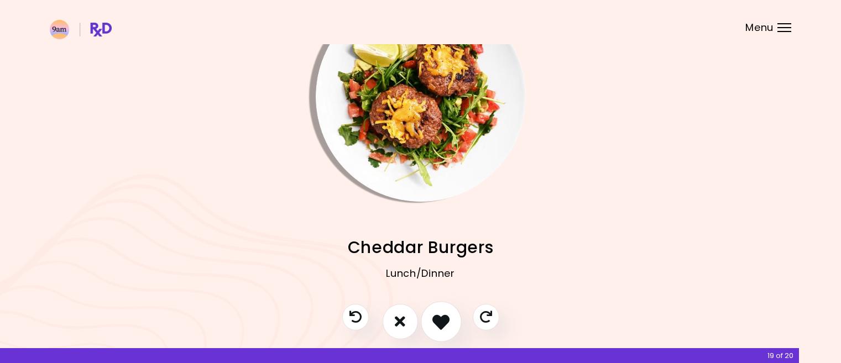
click at [437, 322] on icon "I like this recipe" at bounding box center [440, 321] width 17 height 17
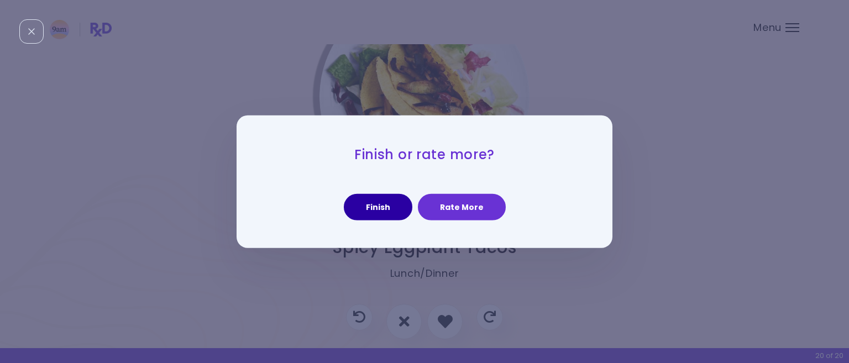
click at [385, 211] on button "Finish" at bounding box center [378, 207] width 69 height 27
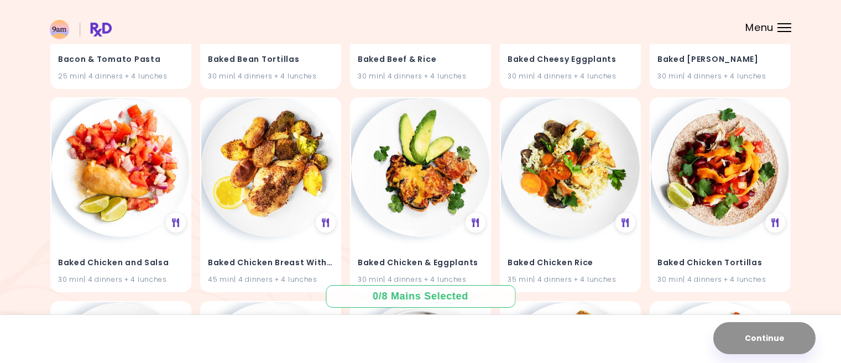
scroll to position [2156, 0]
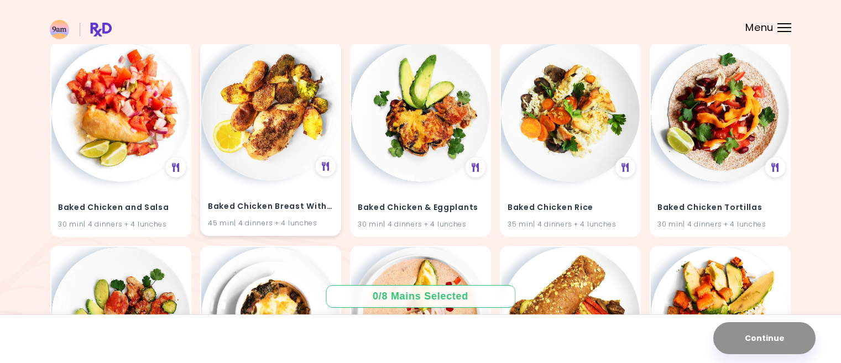
click at [259, 176] on img at bounding box center [270, 111] width 139 height 139
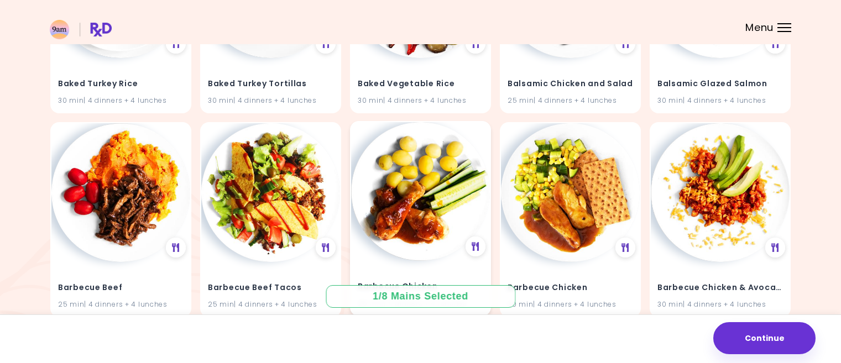
scroll to position [3151, 0]
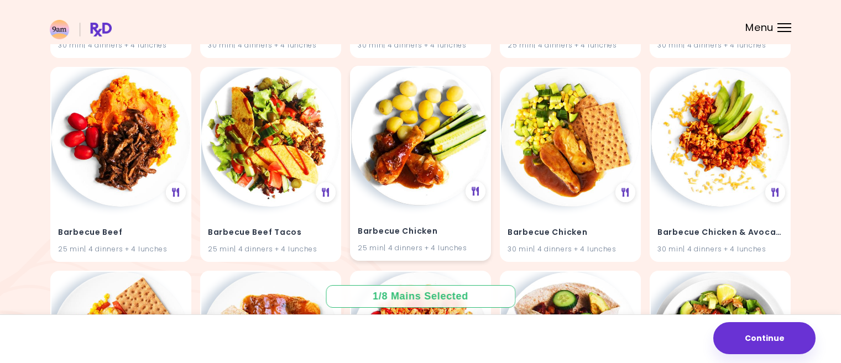
click at [417, 212] on div "Barbecue Chicken 25 min | 4 dinners + 4 lunches" at bounding box center [420, 233] width 139 height 54
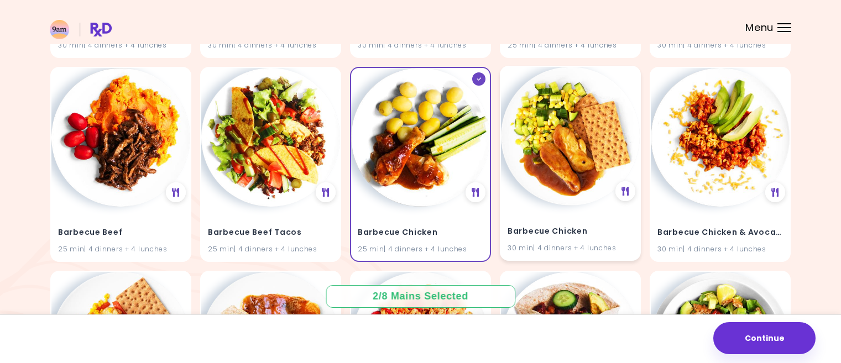
click at [546, 207] on div "Barbecue Chicken 30 min | 4 dinners + 4 lunches" at bounding box center [570, 233] width 139 height 54
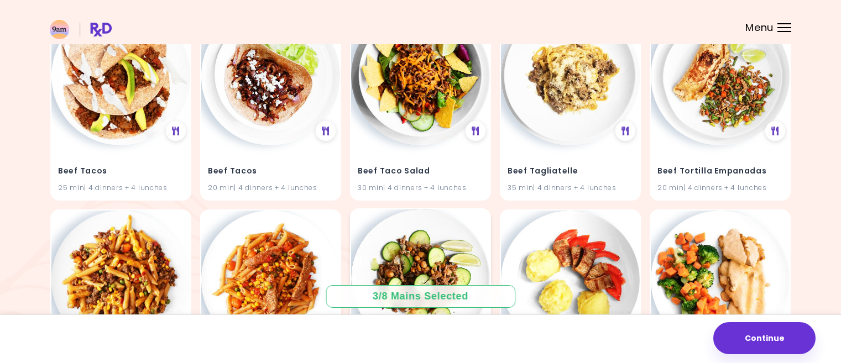
scroll to position [8697, 0]
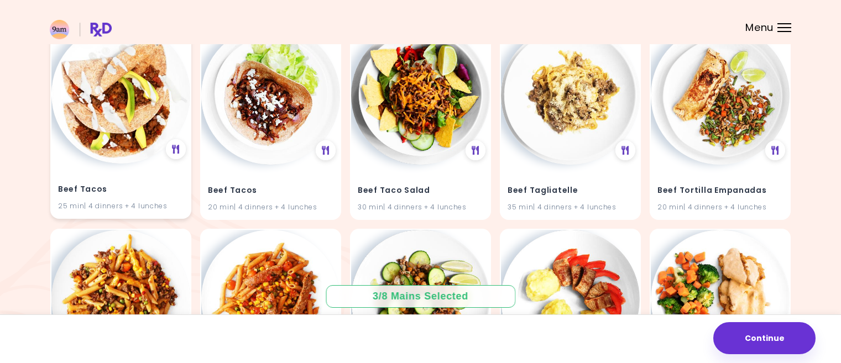
click at [103, 119] on img at bounding box center [120, 94] width 139 height 139
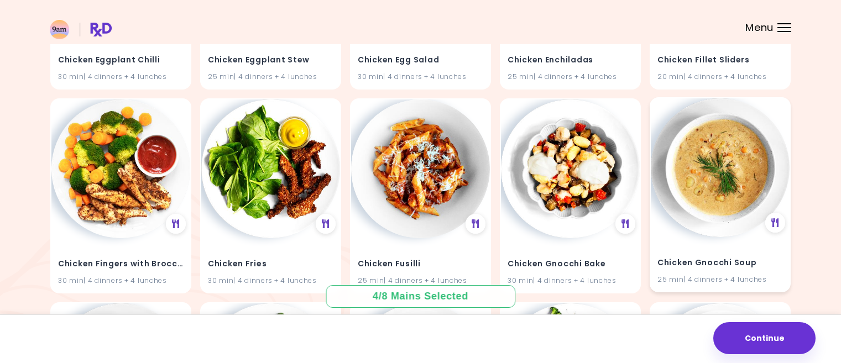
scroll to position [16771, 0]
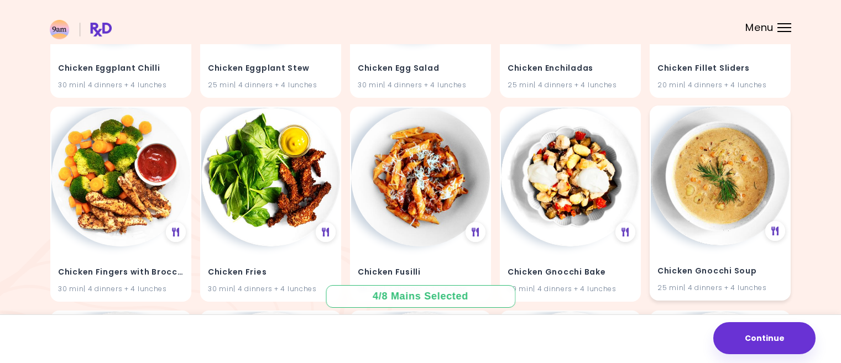
click at [718, 175] on img at bounding box center [720, 176] width 139 height 139
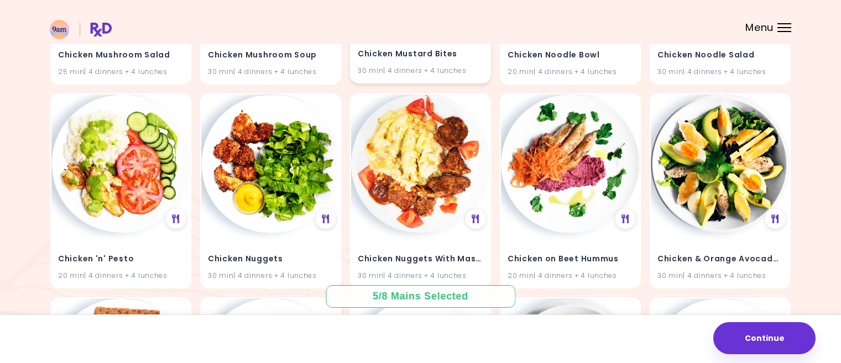
scroll to position [17655, 0]
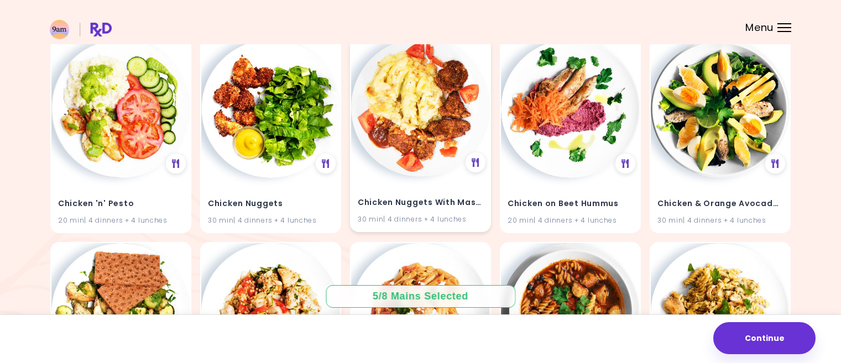
click at [421, 140] on img at bounding box center [420, 107] width 139 height 139
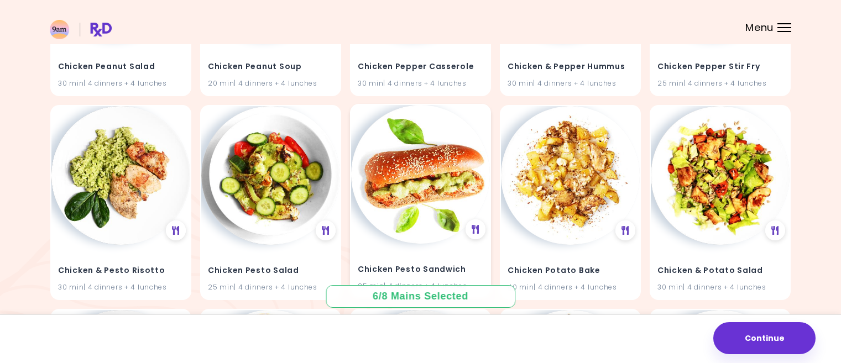
scroll to position [18042, 0]
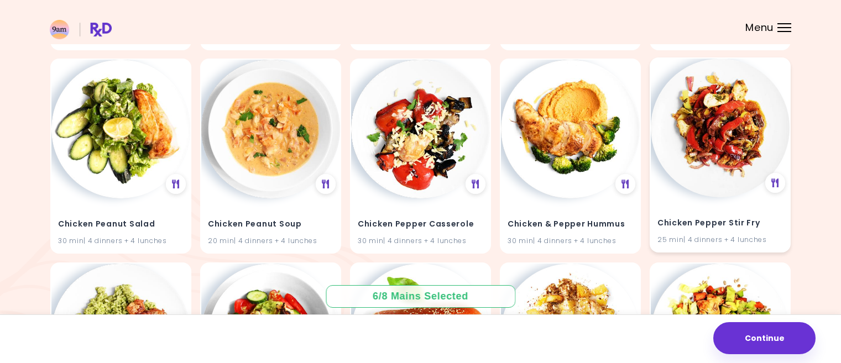
click at [717, 148] on img at bounding box center [720, 128] width 139 height 139
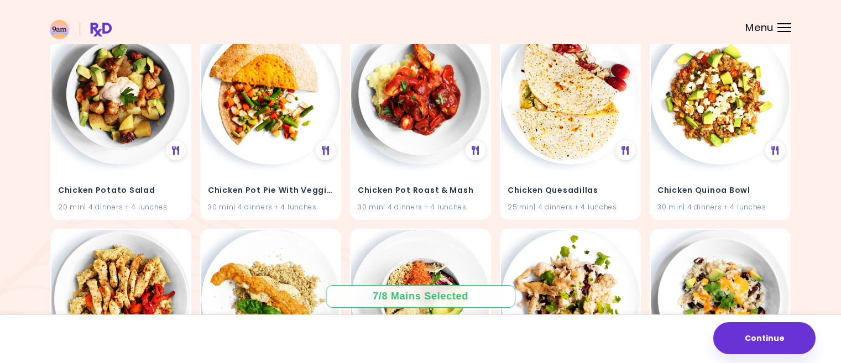
scroll to position [18484, 0]
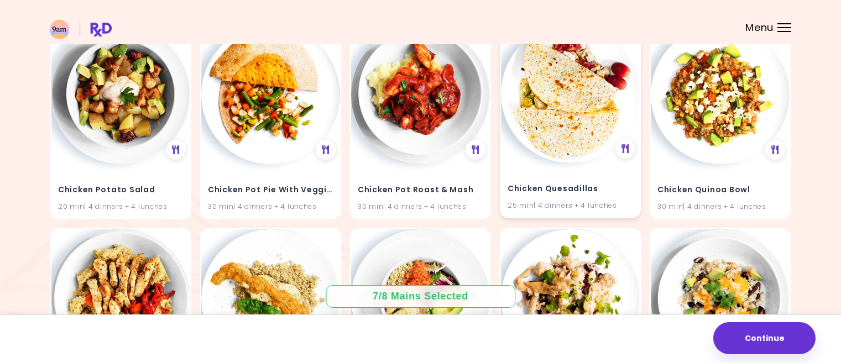
click at [567, 125] on img at bounding box center [570, 93] width 139 height 139
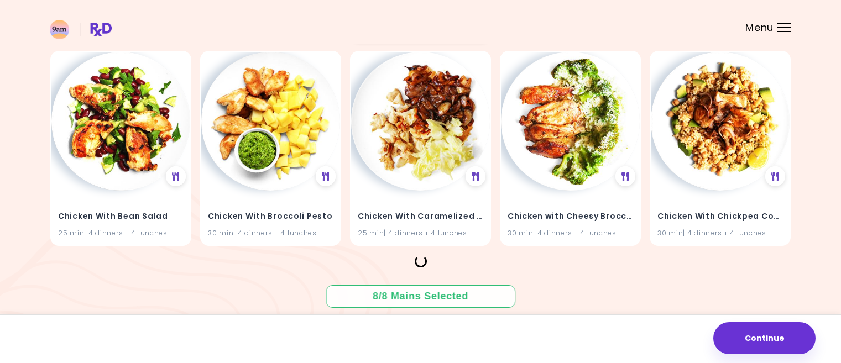
scroll to position [20296, 0]
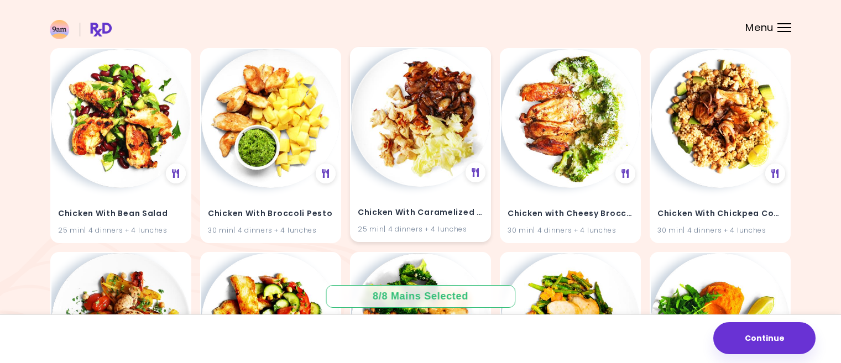
click at [423, 140] on img at bounding box center [420, 117] width 139 height 139
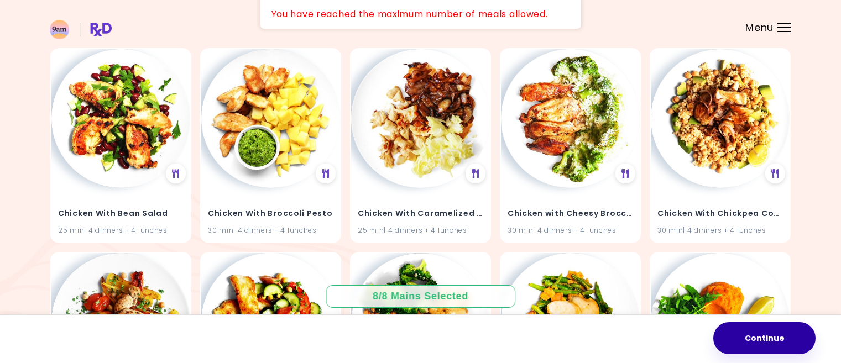
click at [761, 331] on button "Continue" at bounding box center [764, 338] width 102 height 32
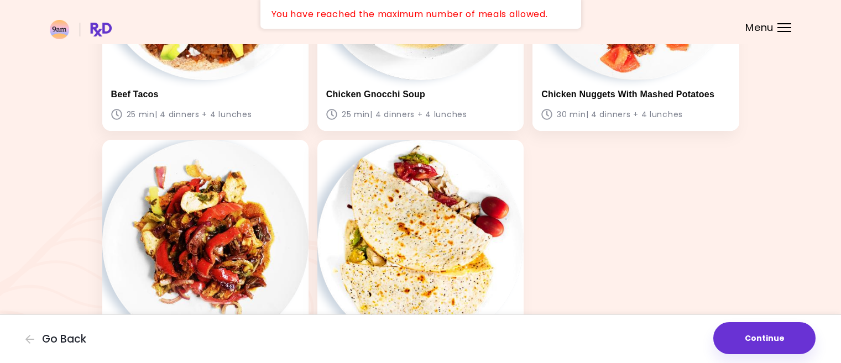
scroll to position [497, 0]
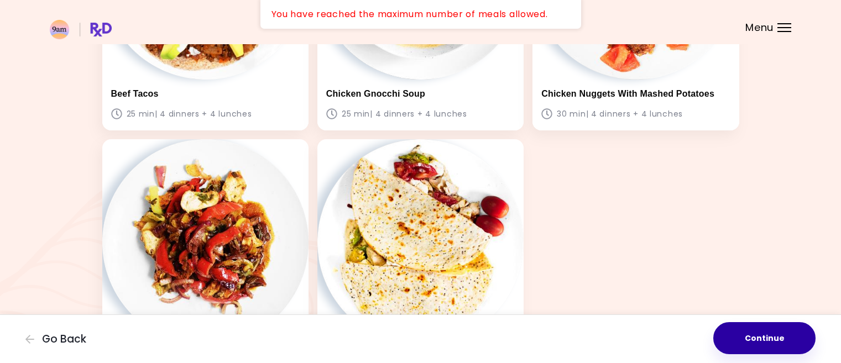
click at [762, 332] on button "Continue" at bounding box center [764, 338] width 102 height 32
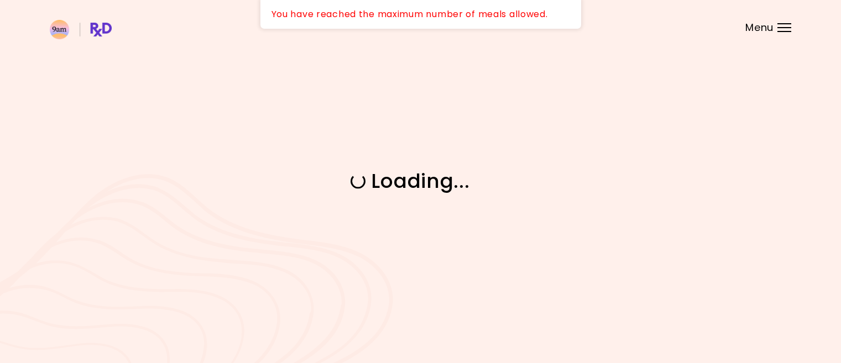
scroll to position [0, 0]
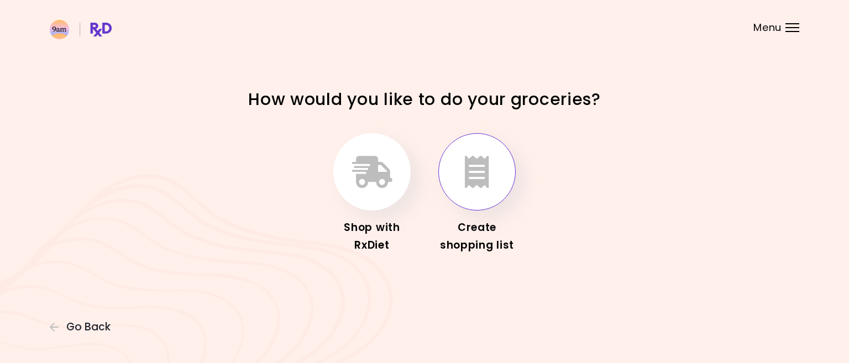
click at [477, 187] on icon "button" at bounding box center [477, 172] width 24 height 32
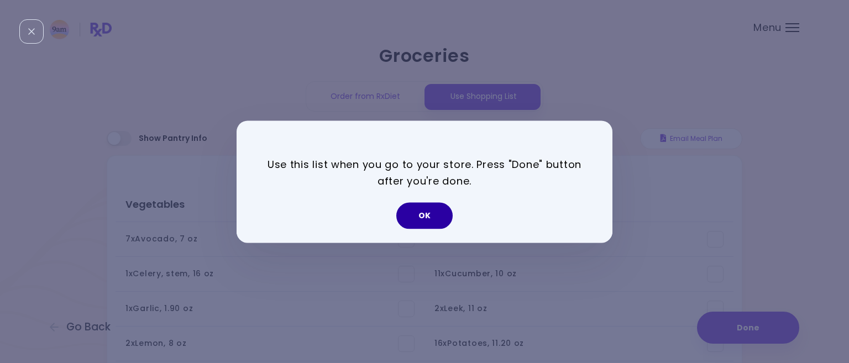
click at [427, 212] on button "OK" at bounding box center [424, 215] width 56 height 27
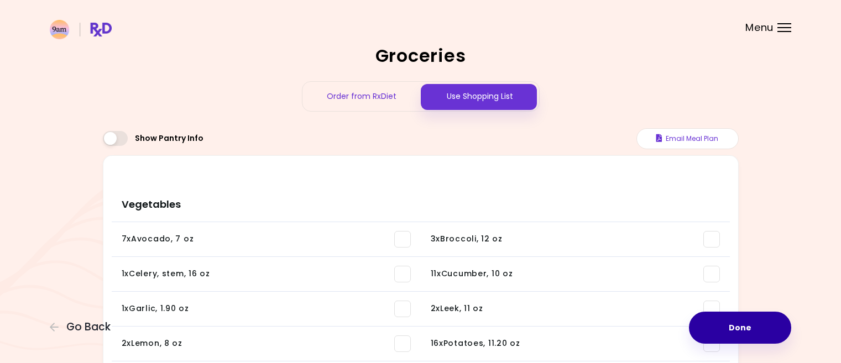
click at [740, 323] on button "Done" at bounding box center [740, 328] width 102 height 32
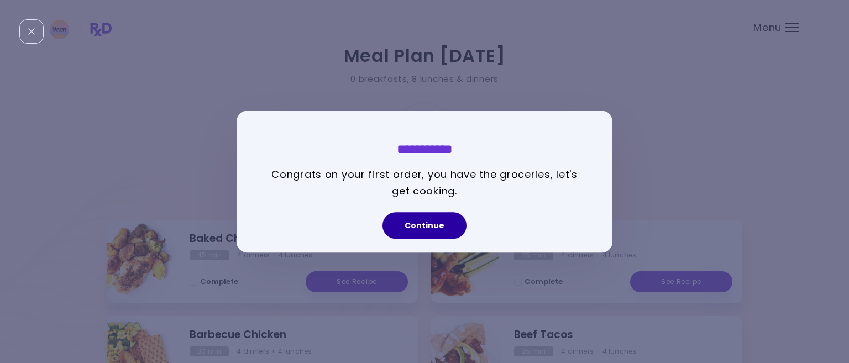
click at [416, 223] on button "Continue" at bounding box center [425, 225] width 84 height 27
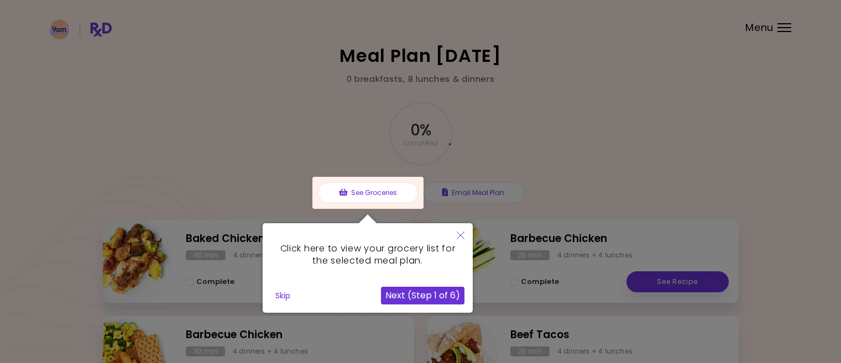
click at [459, 233] on icon "Close" at bounding box center [461, 236] width 8 height 8
